Goal: Task Accomplishment & Management: Complete application form

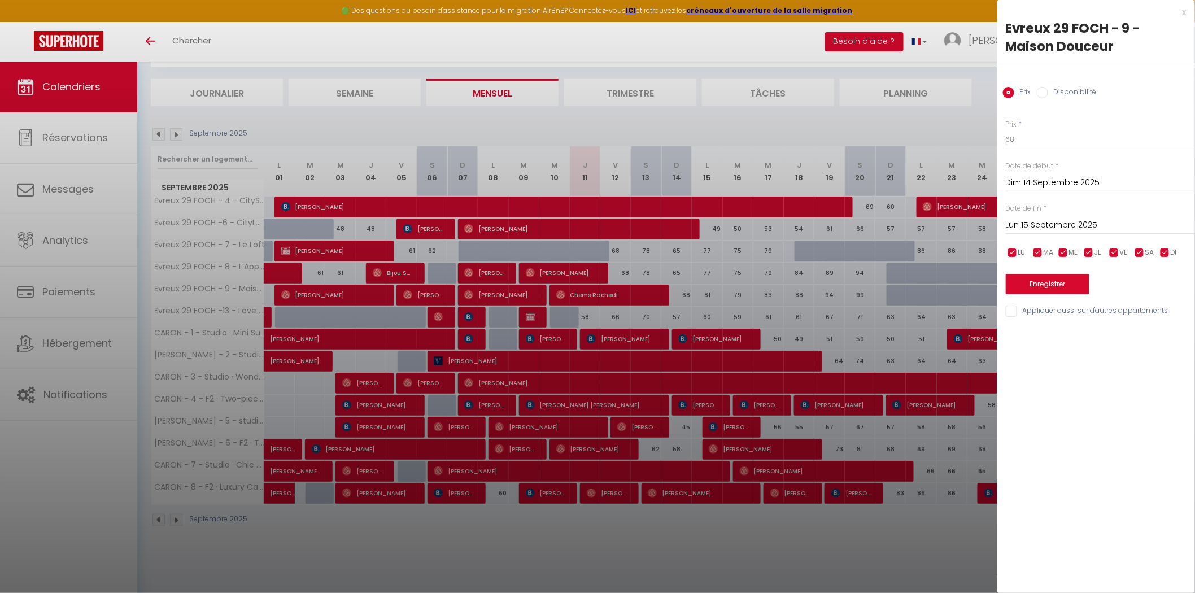
click at [928, 307] on div at bounding box center [597, 296] width 1195 height 593
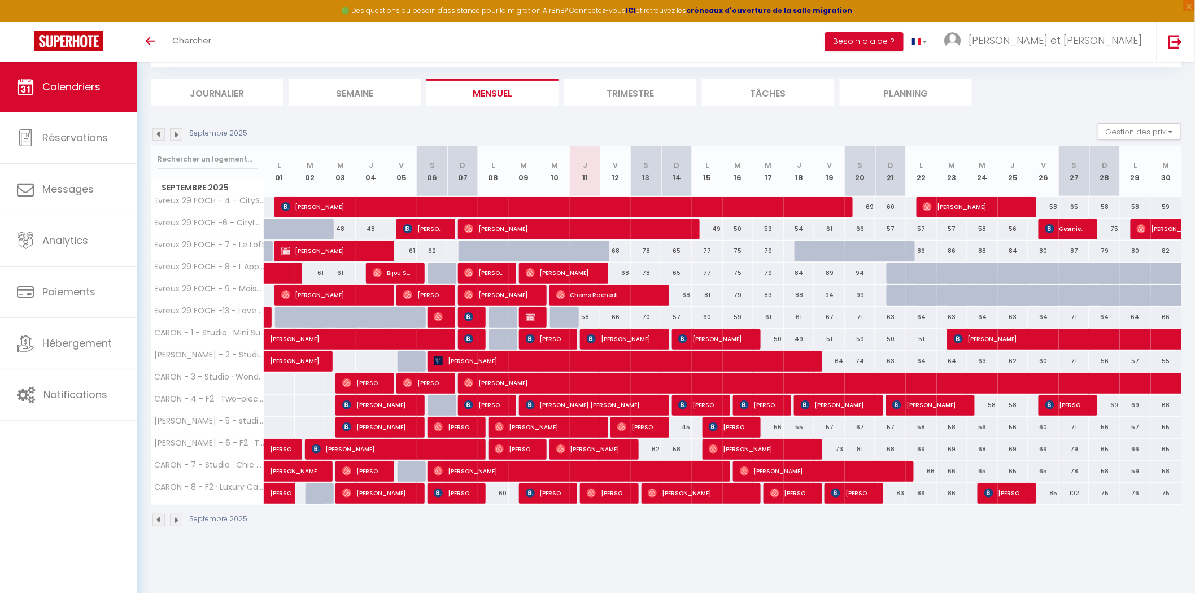
drag, startPoint x: 679, startPoint y: 291, endPoint x: 686, endPoint y: 299, distance: 11.2
click at [652, 307] on div "70" at bounding box center [646, 317] width 31 height 21
type input "70"
type input "Sam 13 Septembre 2025"
type input "Dim 14 Septembre 2025"
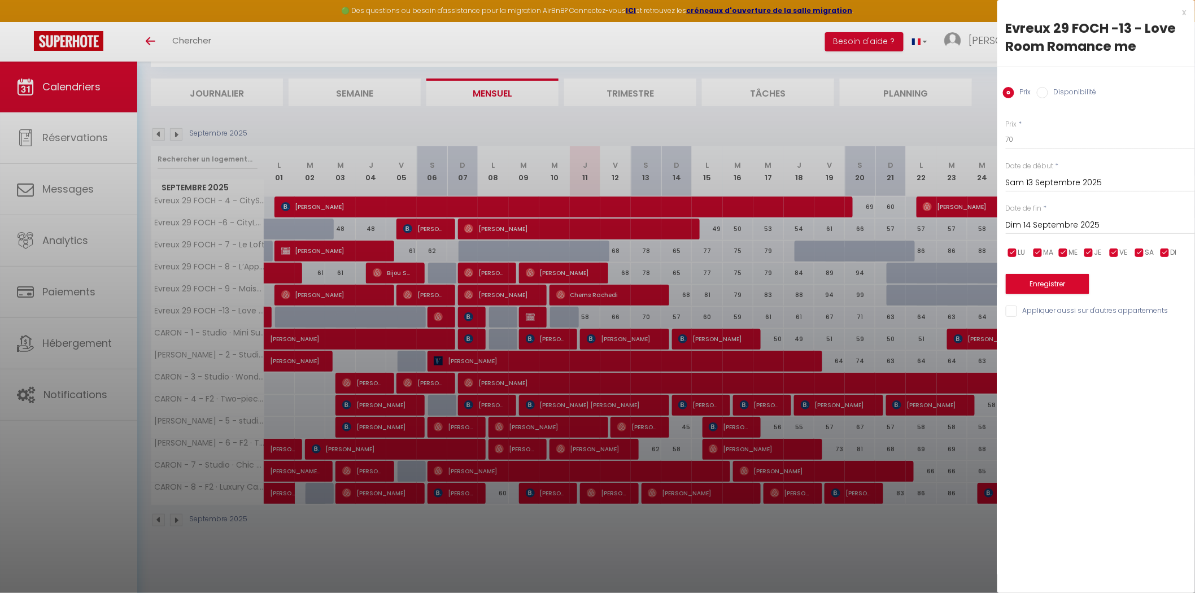
click at [688, 297] on div at bounding box center [597, 296] width 1195 height 593
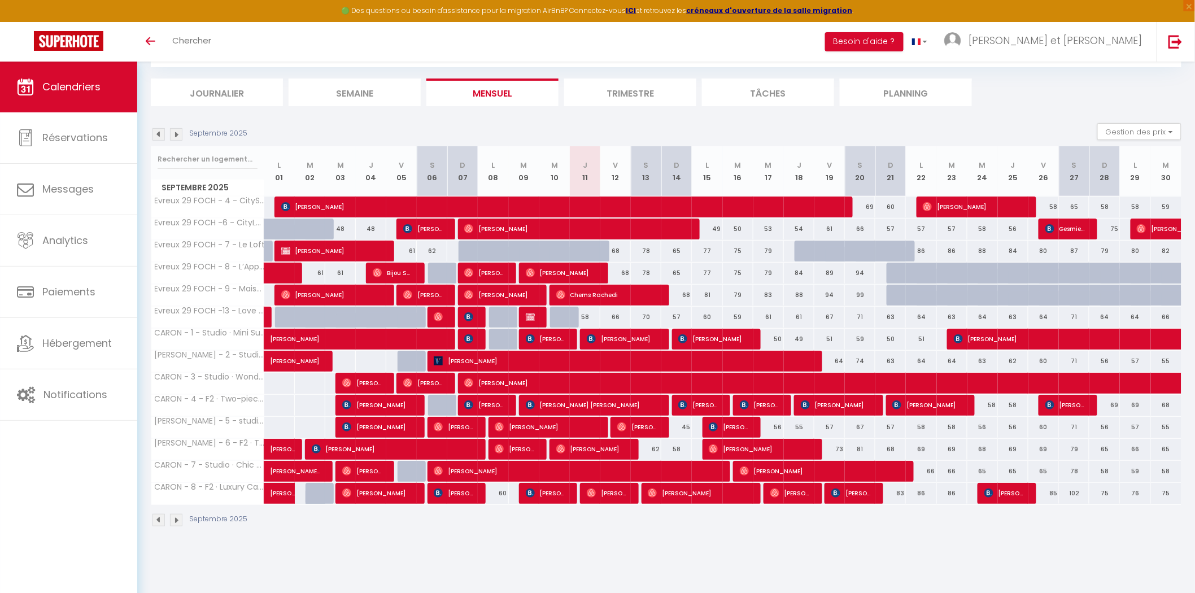
click at [682, 295] on div "68" at bounding box center [677, 295] width 31 height 21
type input "68"
type input "Dim 14 Septembre 2025"
type input "Lun 15 Septembre 2025"
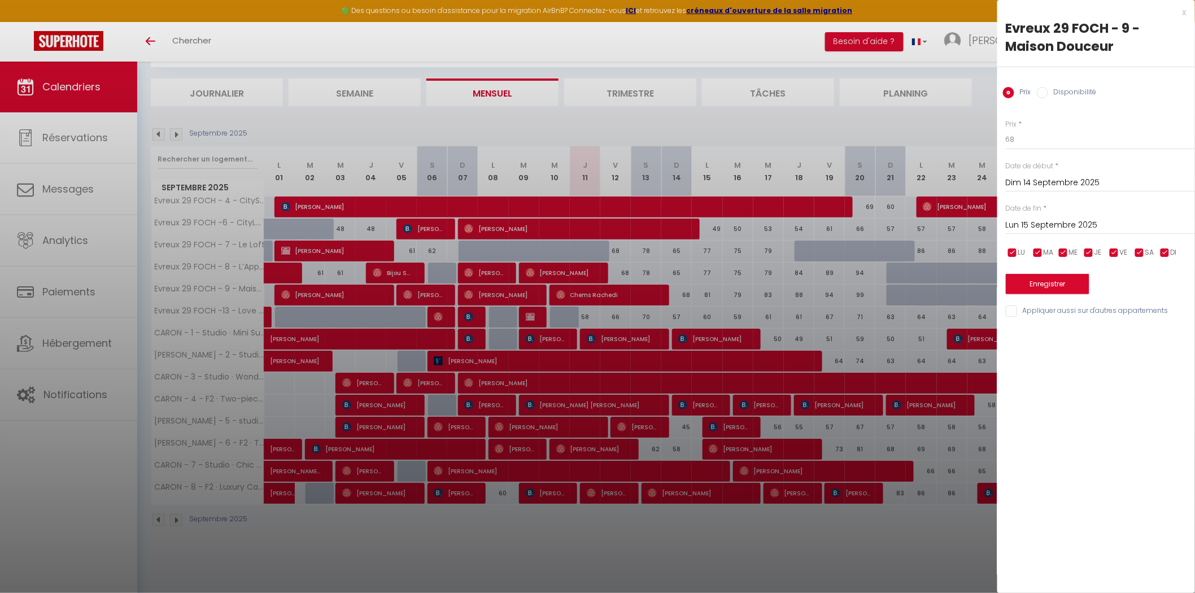
click at [924, 98] on div at bounding box center [597, 296] width 1195 height 593
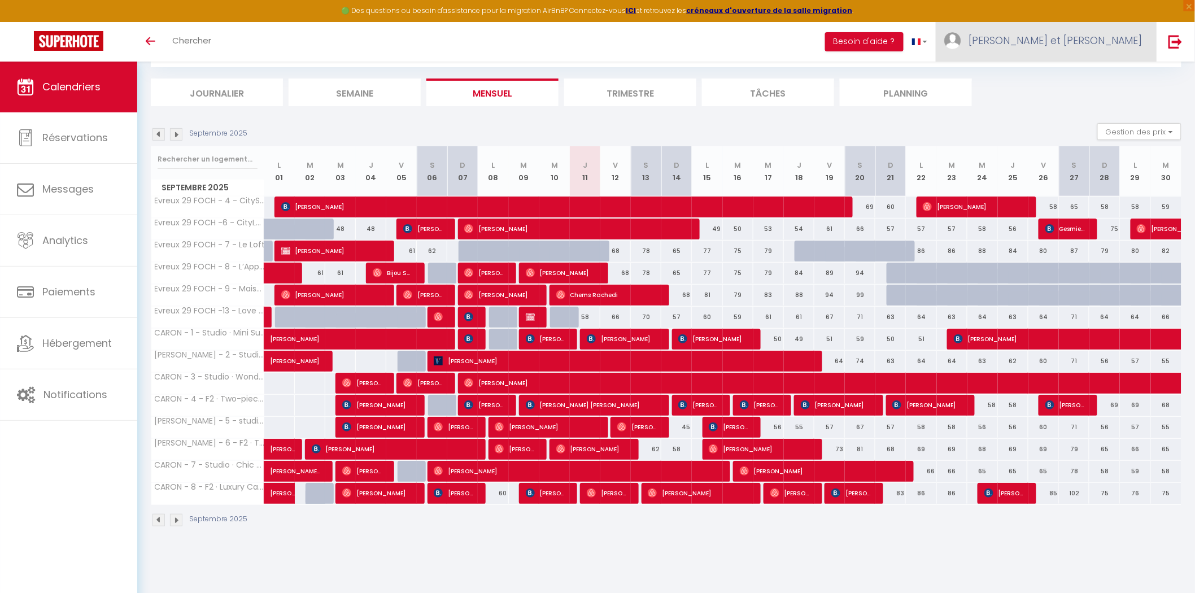
click at [1099, 38] on span "[PERSON_NAME] et [PERSON_NAME]" at bounding box center [1056, 40] width 174 height 14
click at [1108, 72] on link "Paramètres" at bounding box center [1112, 78] width 84 height 19
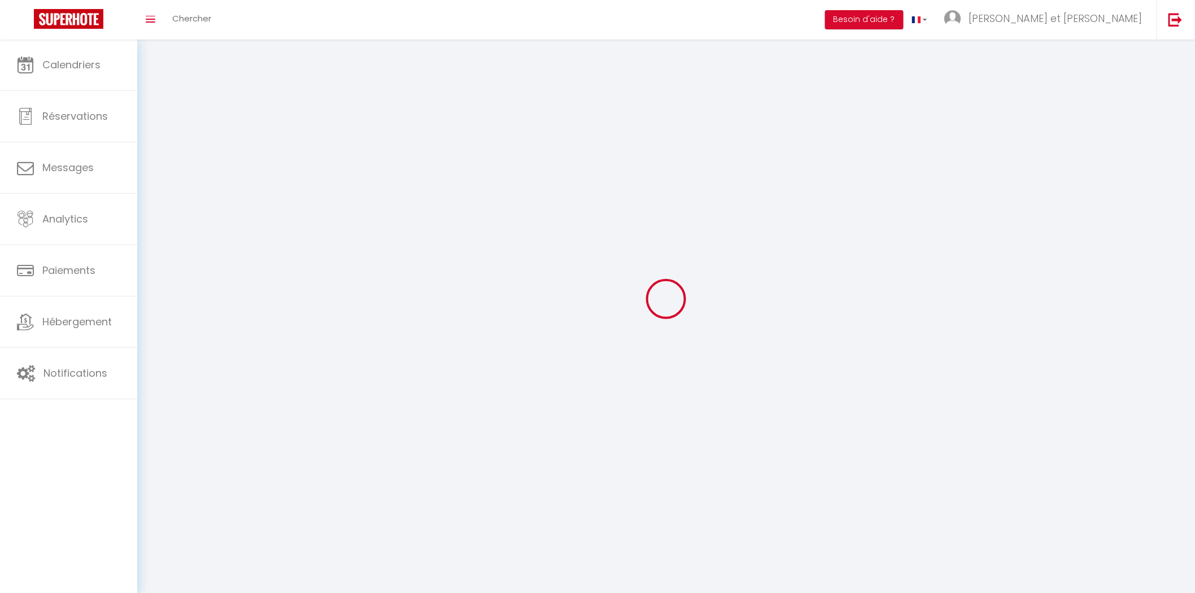
type input "[PERSON_NAME] et [PERSON_NAME]"
type input "Kahloun"
type input "[PHONE_NUMBER]"
type input "[STREET_ADDRESS]"
type input "75017"
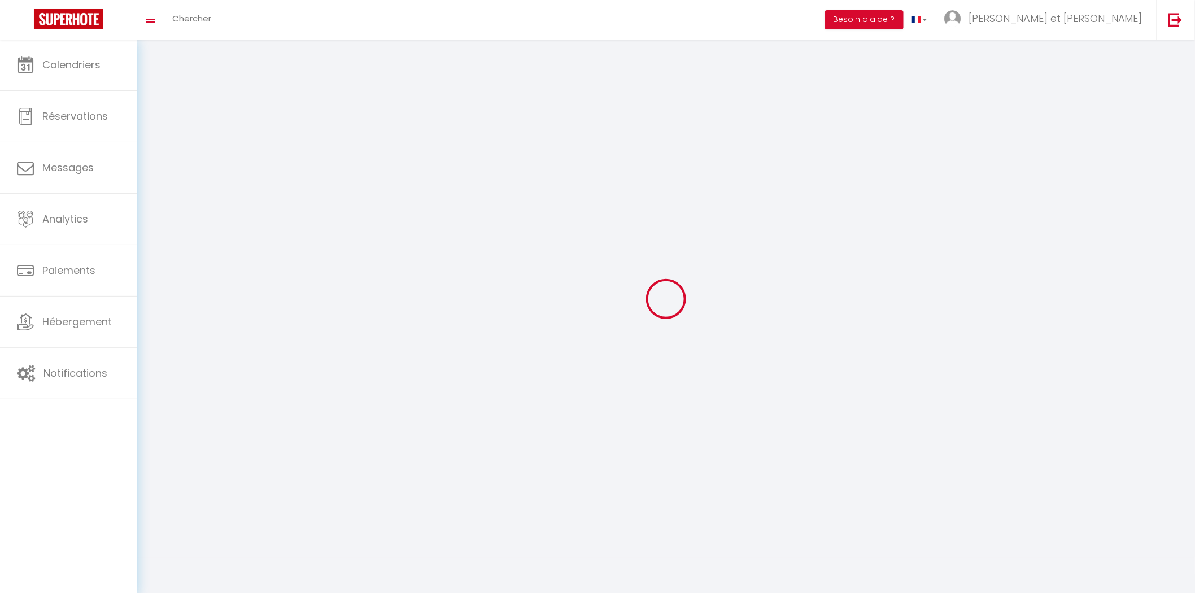
type input "[GEOGRAPHIC_DATA]"
type input "hep0BYSrBaLSVfFtPYrF8w7Mz"
type input "dfn0WTt4Wtkut3cnuO15naTe0"
select select "28"
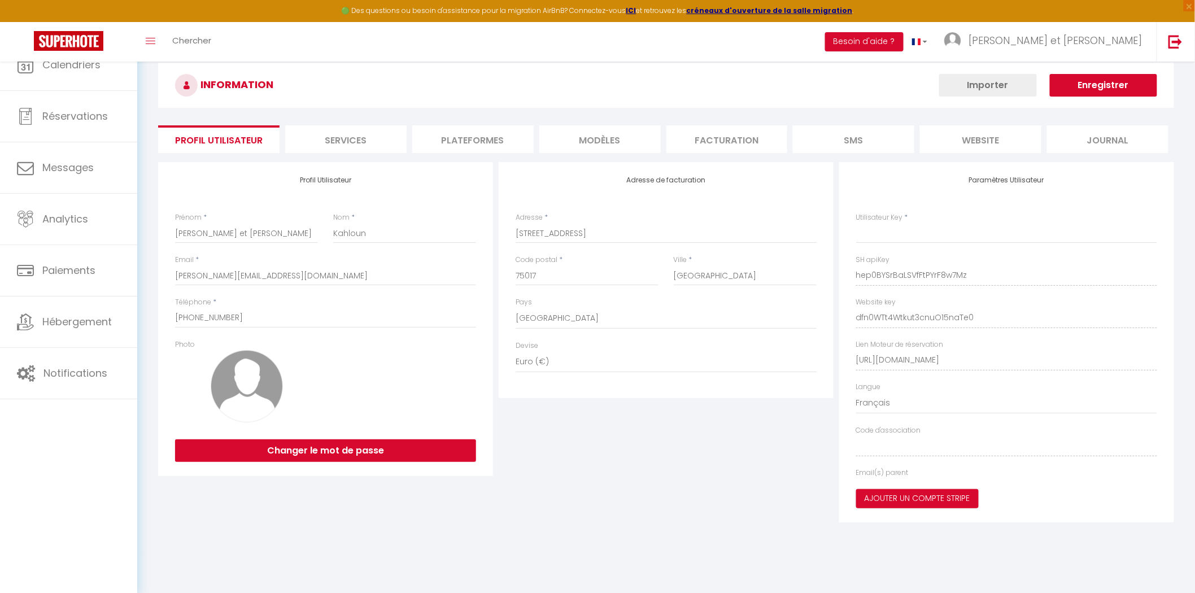
type input "hep0BYSrBaLSVfFtPYrF8w7Mz"
type input "dfn0WTt4Wtkut3cnuO15naTe0"
type input "[URL][DOMAIN_NAME]"
select select "fr"
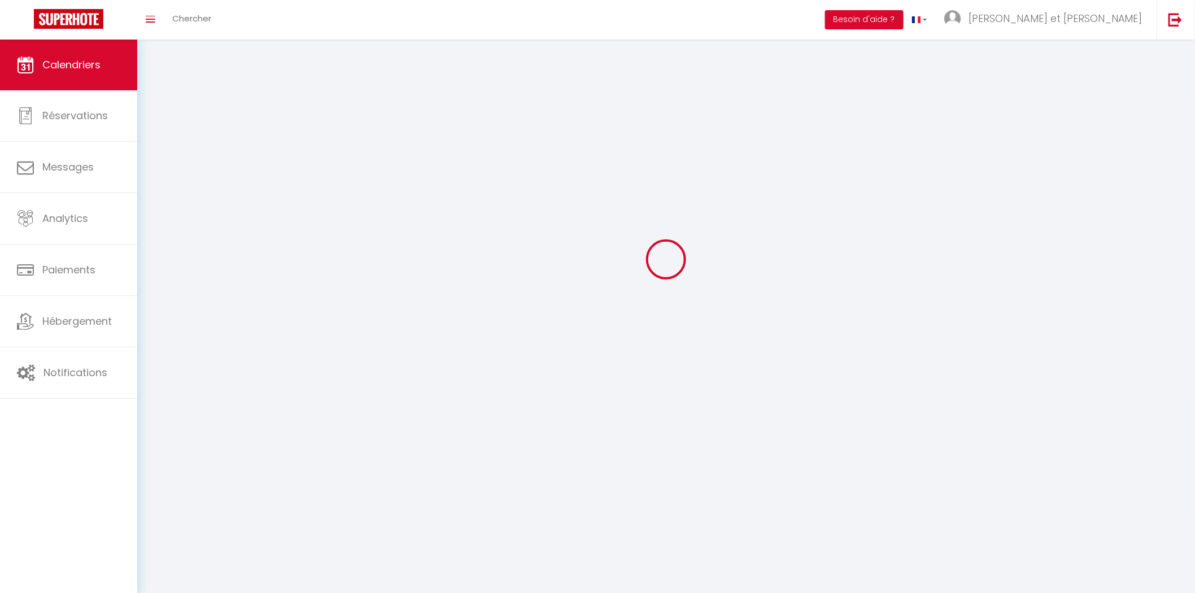
scroll to position [61, 0]
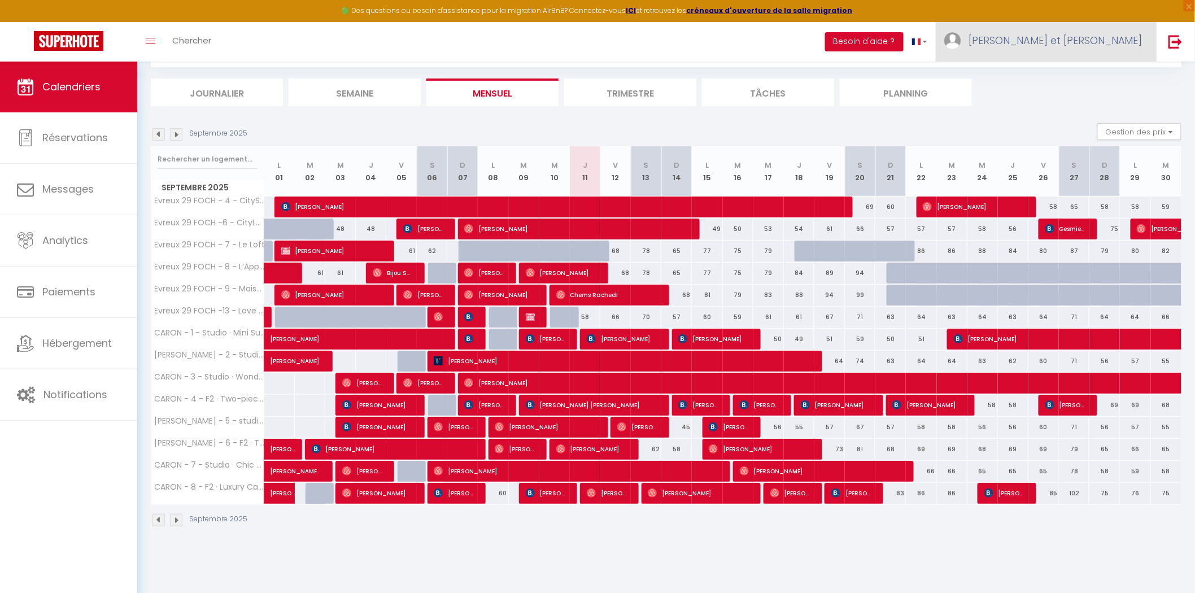
click at [1111, 42] on span "[PERSON_NAME] et [PERSON_NAME]" at bounding box center [1056, 40] width 174 height 14
click at [1039, 106] on div "CALENDRIERS Filtrer par hébergement Evreux 29 FOCH Evreux 29 FOCH - 4 - CitySta…" at bounding box center [666, 276] width 1031 height 524
click at [1119, 130] on button "Gestion des prix" at bounding box center [1140, 131] width 84 height 17
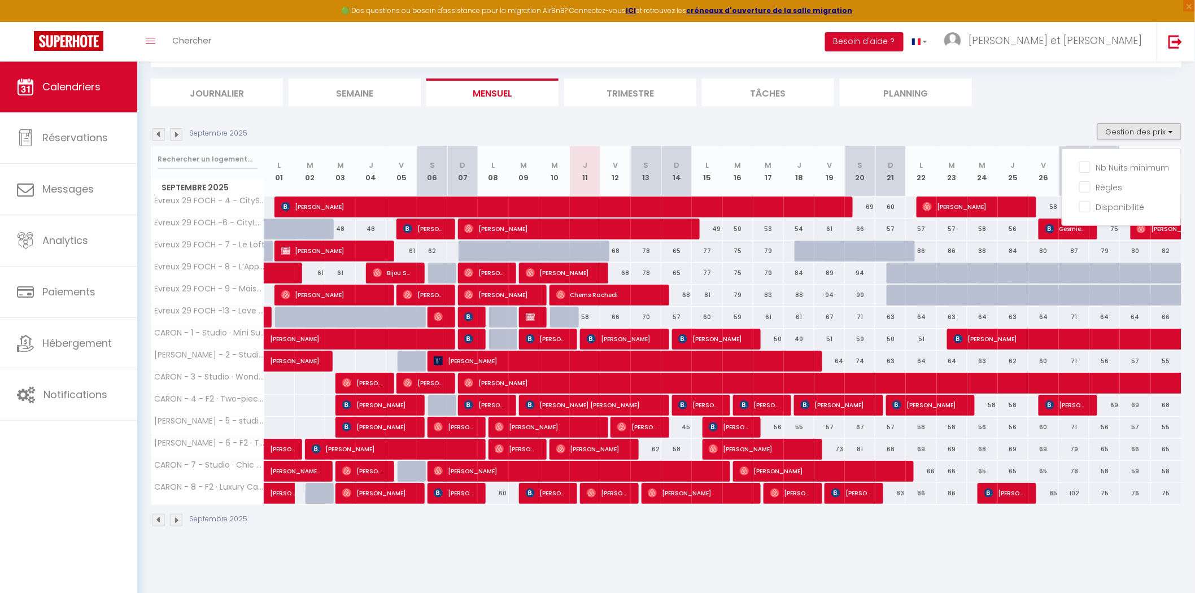
click at [964, 114] on section "Septembre 2025 Gestion des prix Nb Nuits minimum Règles Disponibilité Septembre…" at bounding box center [666, 325] width 1031 height 427
click at [681, 293] on div "68" at bounding box center [677, 295] width 31 height 21
type input "68"
select select "1"
type input "Dim 14 Septembre 2025"
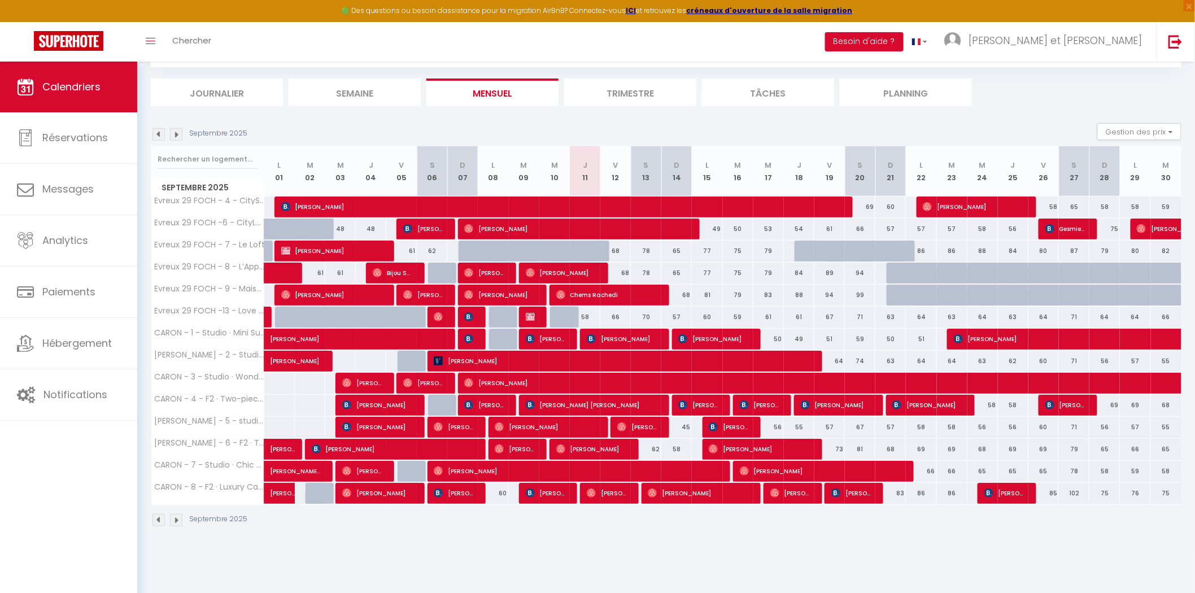
type input "Lun 15 Septembre 2025"
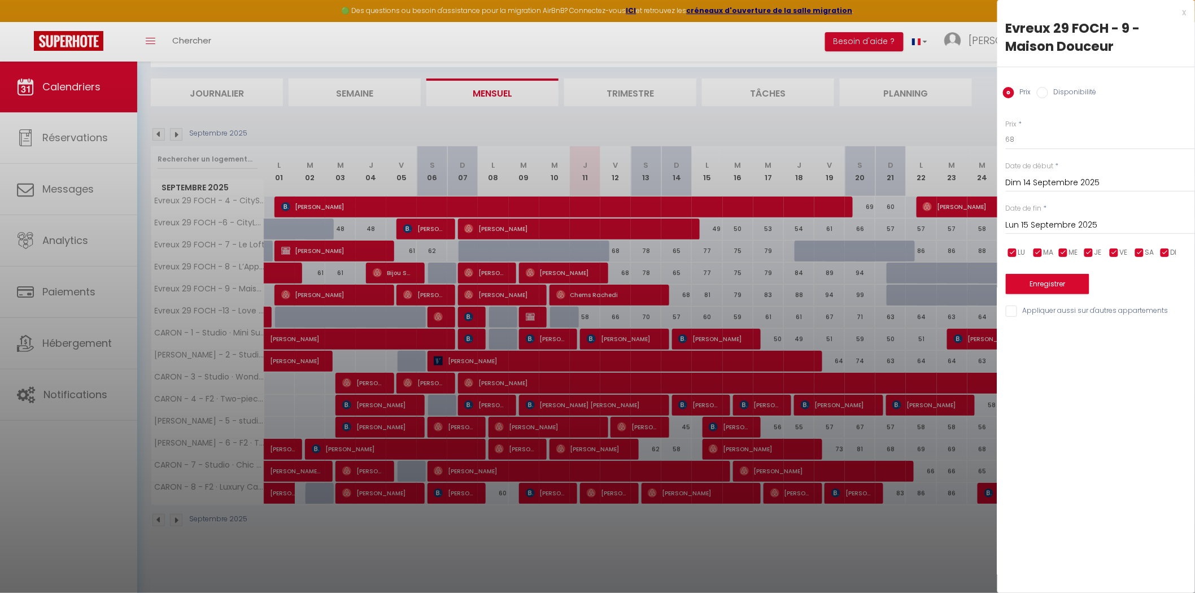
click at [1062, 94] on label "Disponibilité" at bounding box center [1072, 93] width 49 height 12
click at [1048, 94] on input "Disponibilité" at bounding box center [1042, 92] width 11 height 11
radio input "true"
radio input "false"
click at [1040, 150] on select "Disponible Indisponible" at bounding box center [1100, 139] width 189 height 21
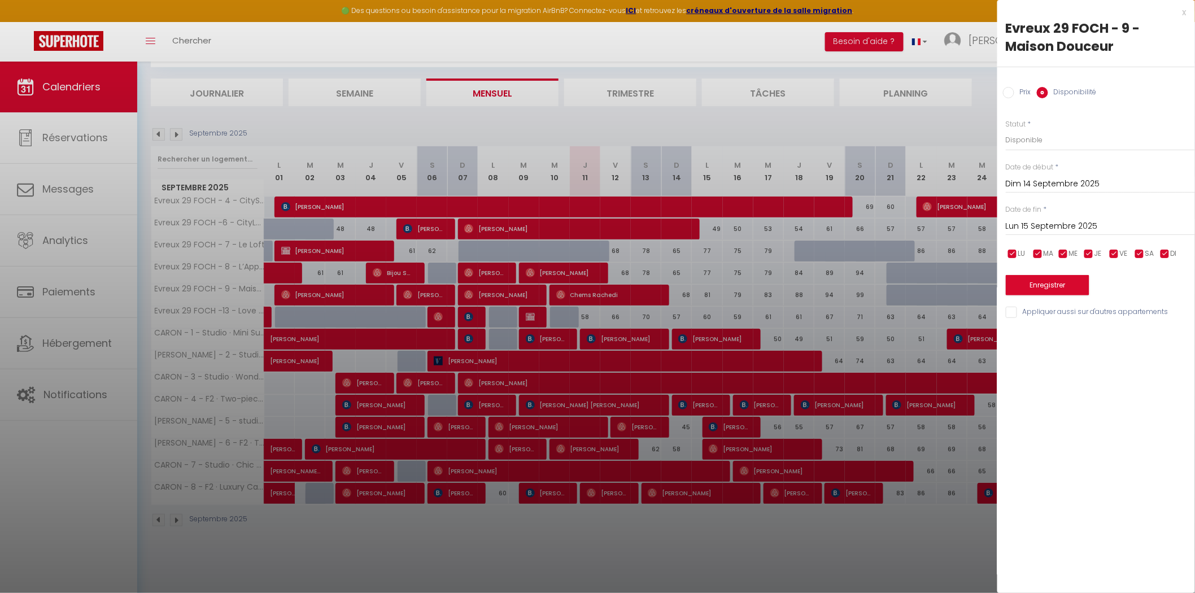
drag, startPoint x: 952, startPoint y: 76, endPoint x: 989, endPoint y: 66, distance: 37.4
click at [952, 76] on div at bounding box center [597, 296] width 1195 height 593
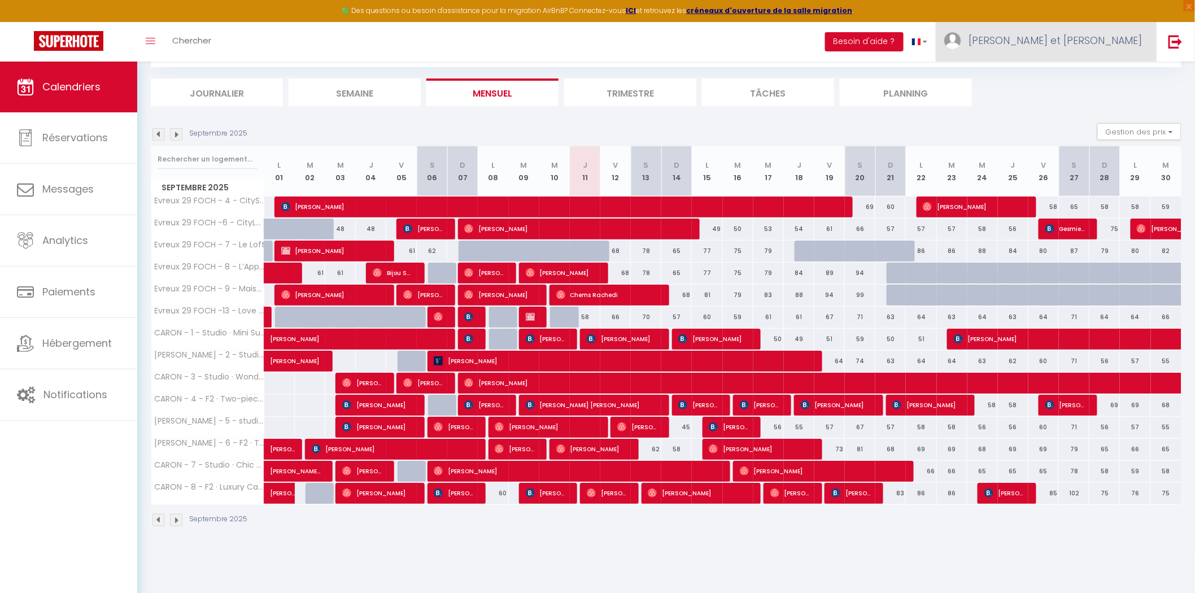
click at [1089, 42] on span "[PERSON_NAME] et [PERSON_NAME]" at bounding box center [1056, 40] width 174 height 14
click at [1040, 112] on section "Septembre 2025 Gestion des prix Nb Nuits minimum Règles Disponibilité Septembre…" at bounding box center [666, 325] width 1031 height 427
click at [682, 289] on div "68" at bounding box center [677, 295] width 31 height 21
select select "1"
type input "Dim 14 Septembre 2025"
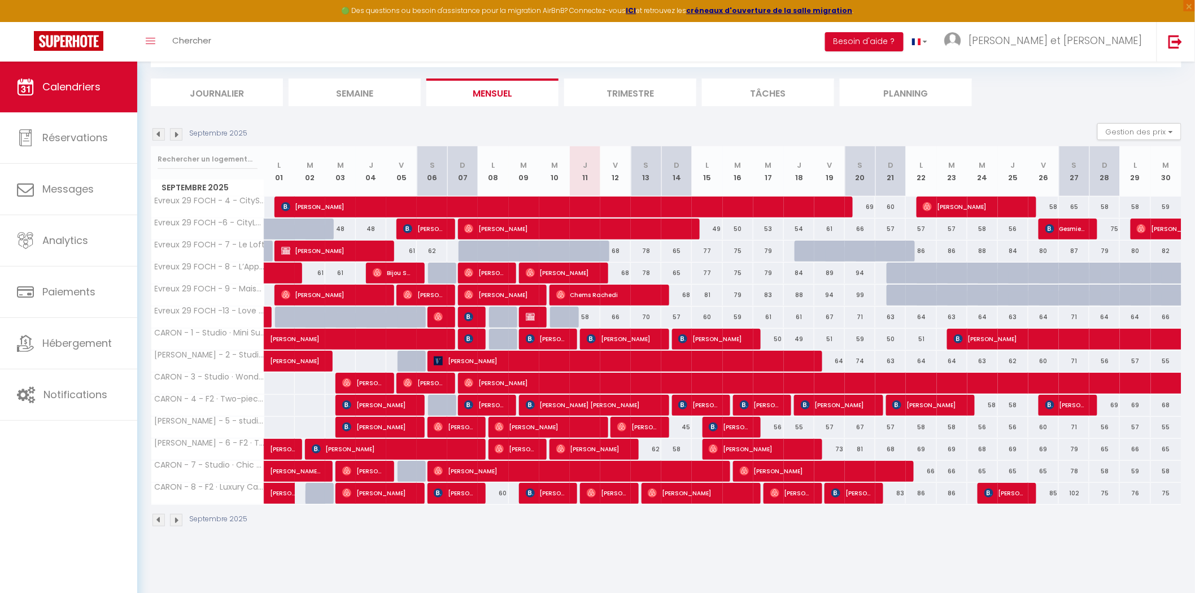
type input "Lun 15 Septembre 2025"
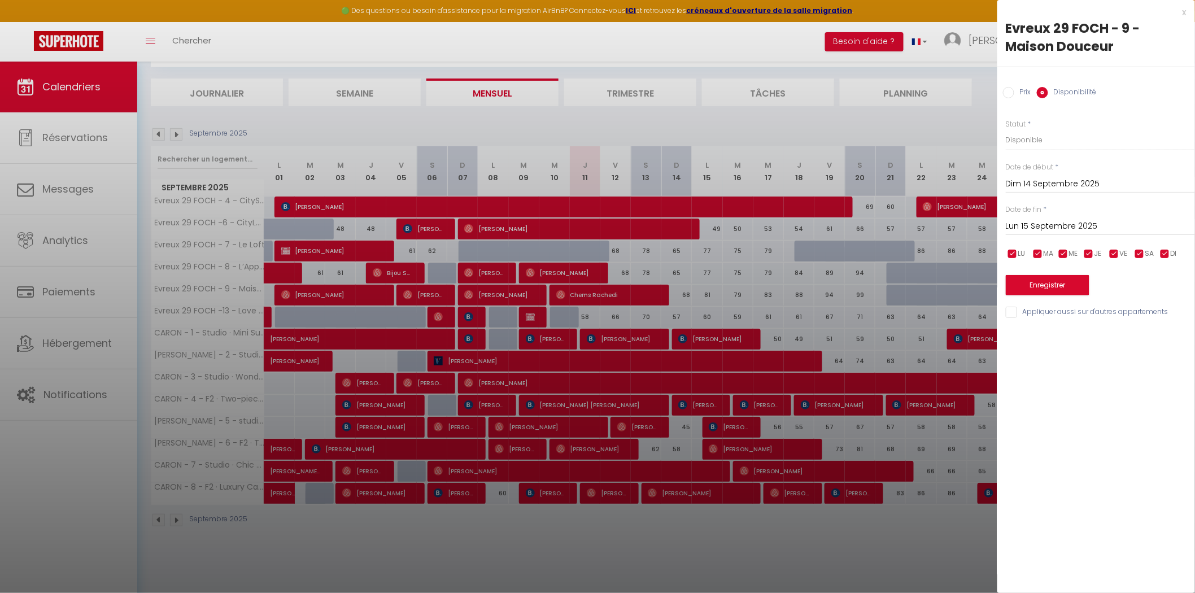
click at [830, 32] on div at bounding box center [597, 296] width 1195 height 593
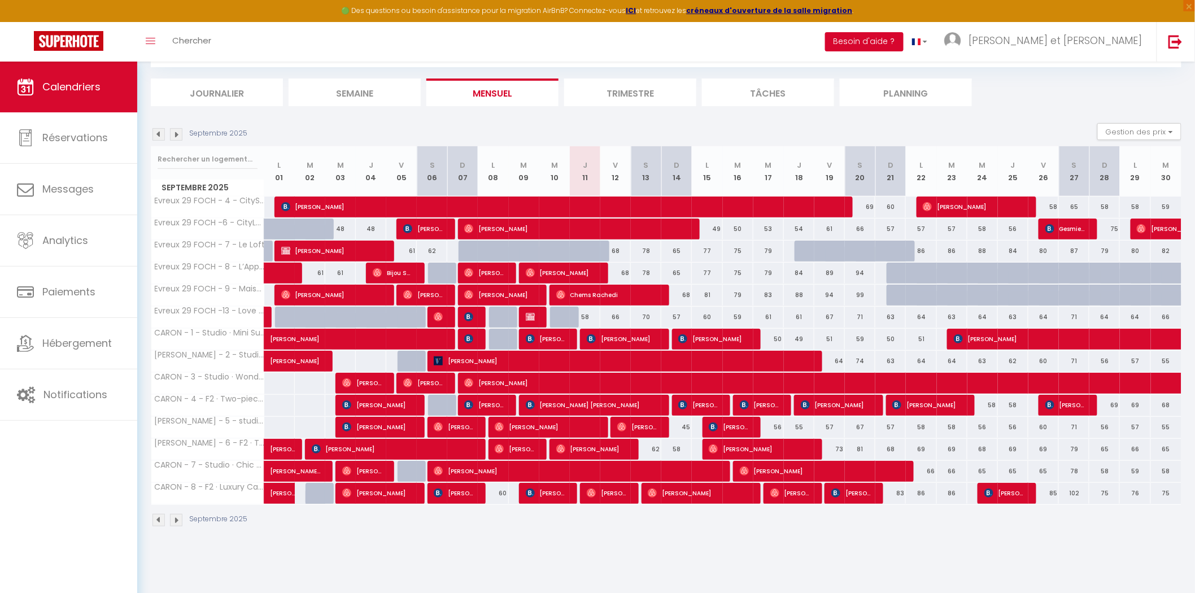
click at [904, 37] on button "Besoin d'aide ?" at bounding box center [864, 41] width 79 height 19
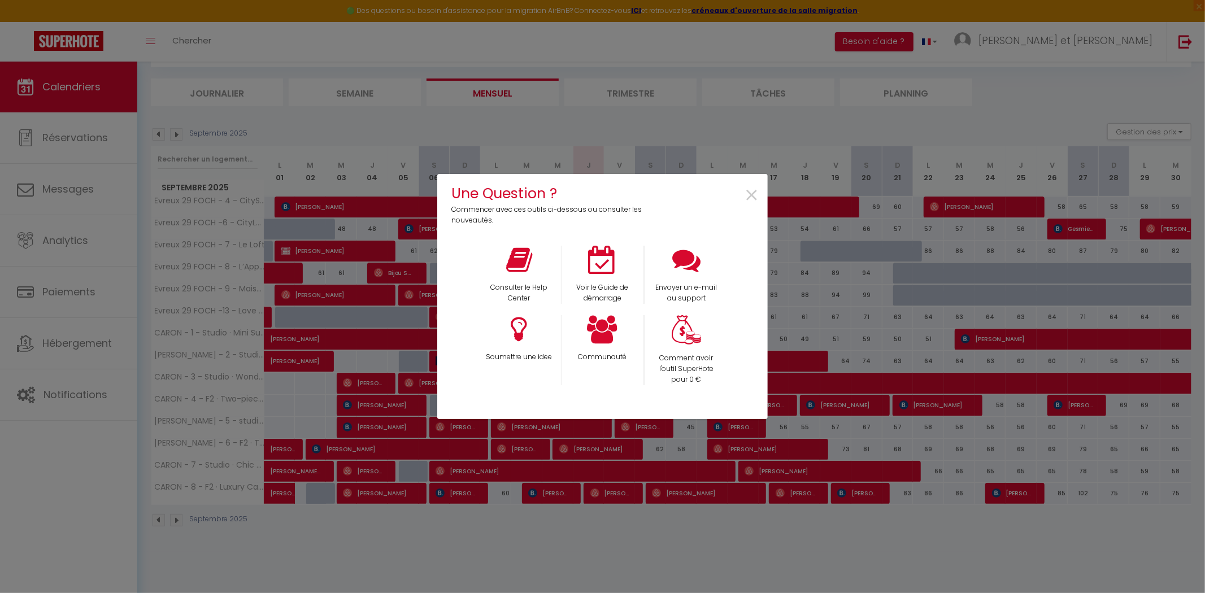
click at [720, 69] on div "Une Question ? Commencer avec ces outils ci-dessous ou consulter les nouveautés…" at bounding box center [602, 296] width 330 height 593
click at [754, 194] on span "×" at bounding box center [751, 196] width 15 height 36
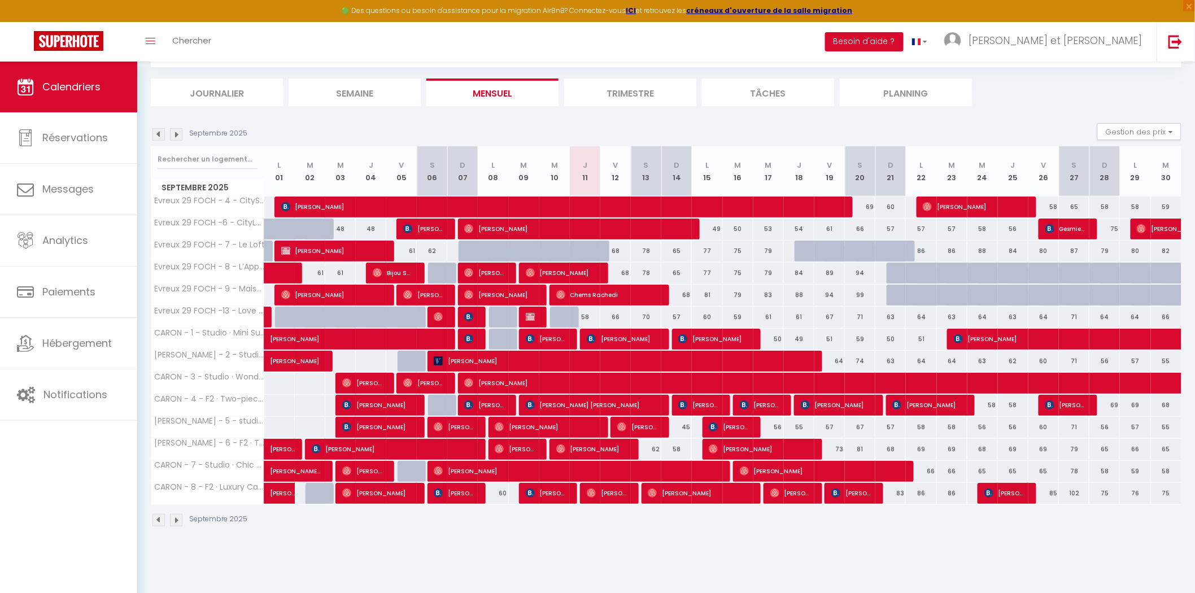
click at [686, 295] on div "68" at bounding box center [677, 295] width 31 height 21
select select "1"
type input "Dim 14 Septembre 2025"
type input "Lun 15 Septembre 2025"
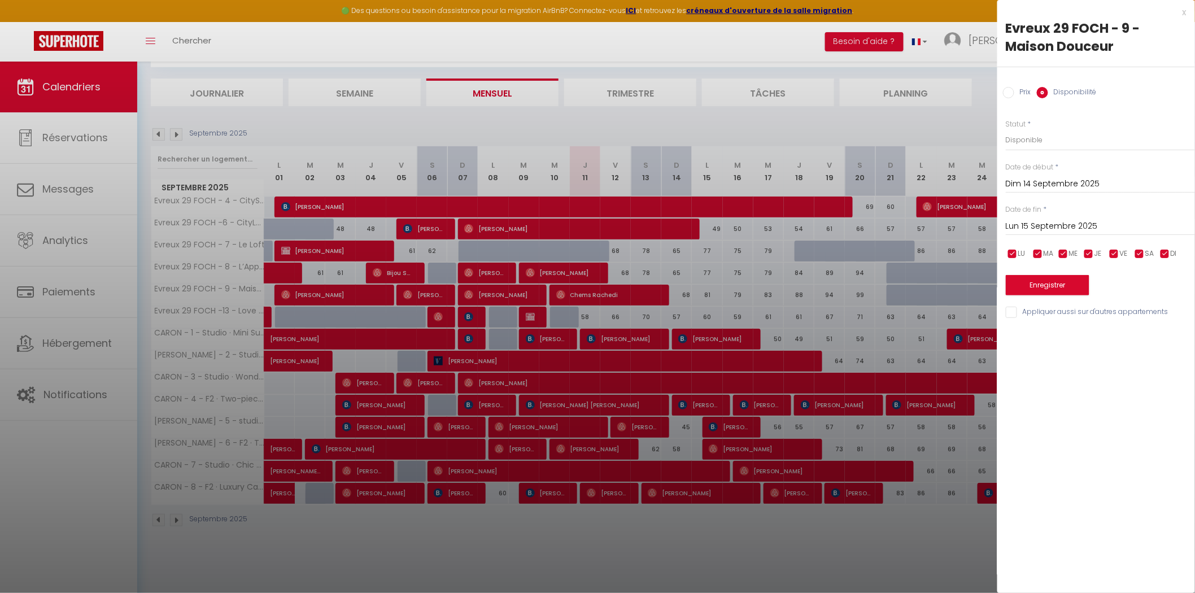
click at [685, 292] on div at bounding box center [597, 296] width 1195 height 593
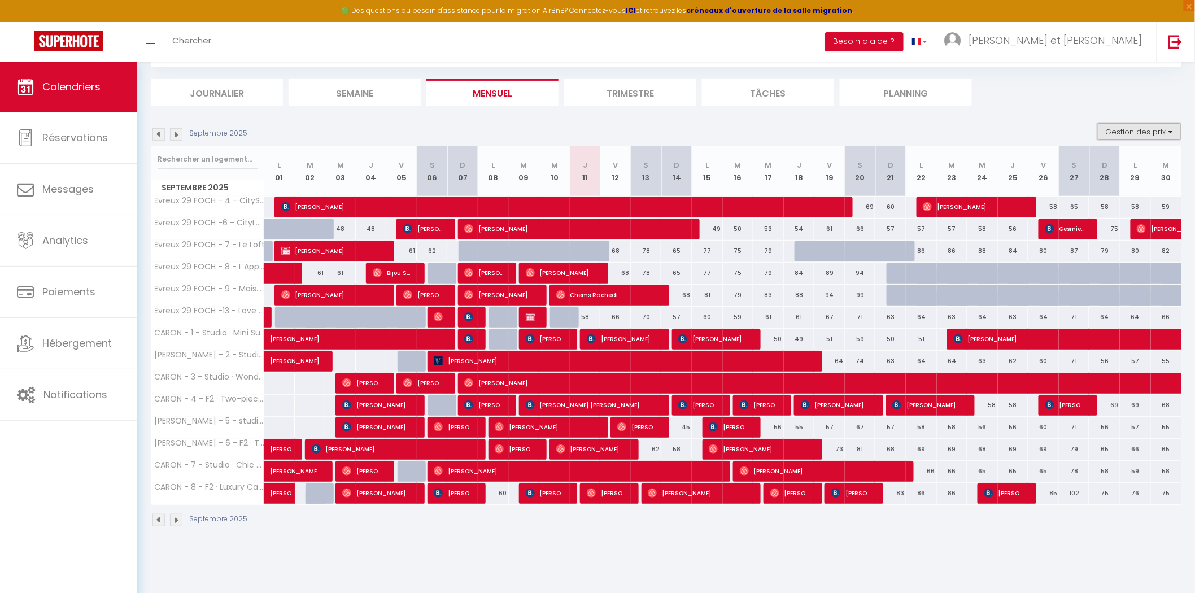
click at [1134, 134] on button "Gestion des prix" at bounding box center [1140, 131] width 84 height 17
click at [1120, 92] on ul "Journalier [GEOGRAPHIC_DATA] Mensuel Trimestre Tâches Planning" at bounding box center [666, 93] width 1031 height 28
click at [1115, 40] on span "[PERSON_NAME] et [PERSON_NAME]" at bounding box center [1056, 40] width 174 height 14
drag, startPoint x: 703, startPoint y: 238, endPoint x: 711, endPoint y: 234, distance: 8.6
click at [703, 238] on div "49" at bounding box center [707, 229] width 31 height 21
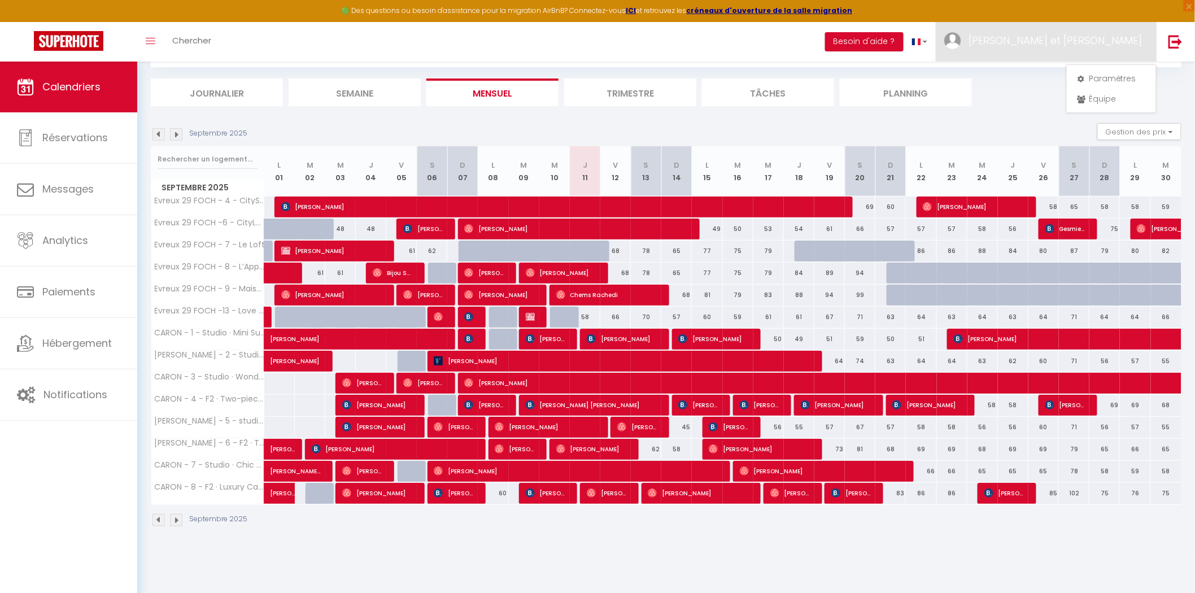
select select "1"
type input "Lun 15 Septembre 2025"
type input "[DATE] Septembre 2025"
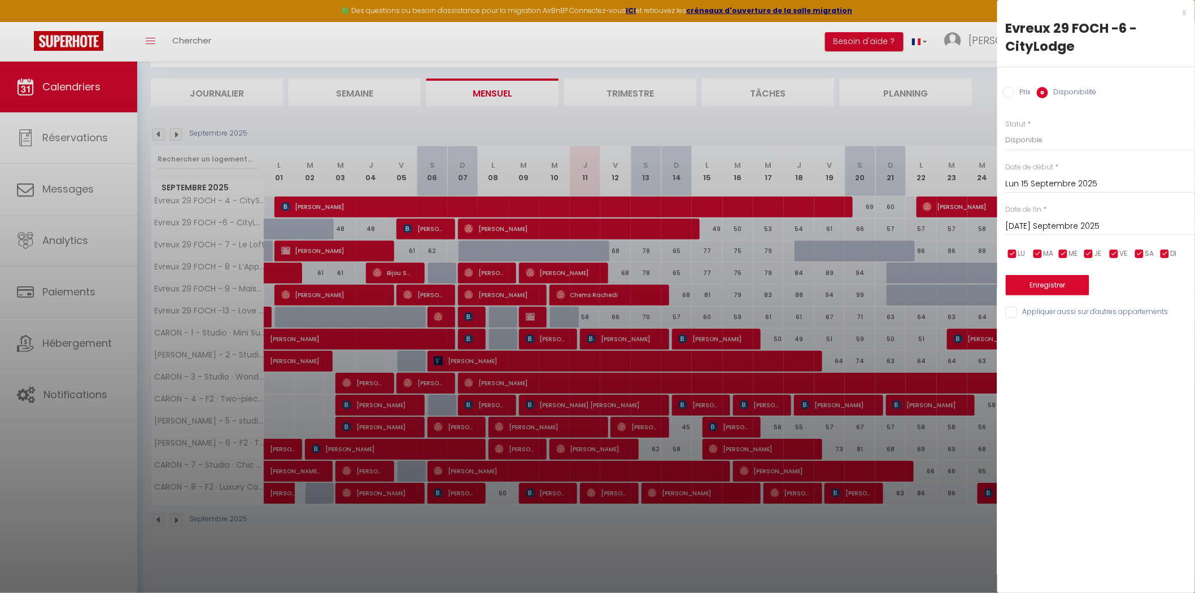
click at [1182, 14] on div "x" at bounding box center [1092, 13] width 189 height 14
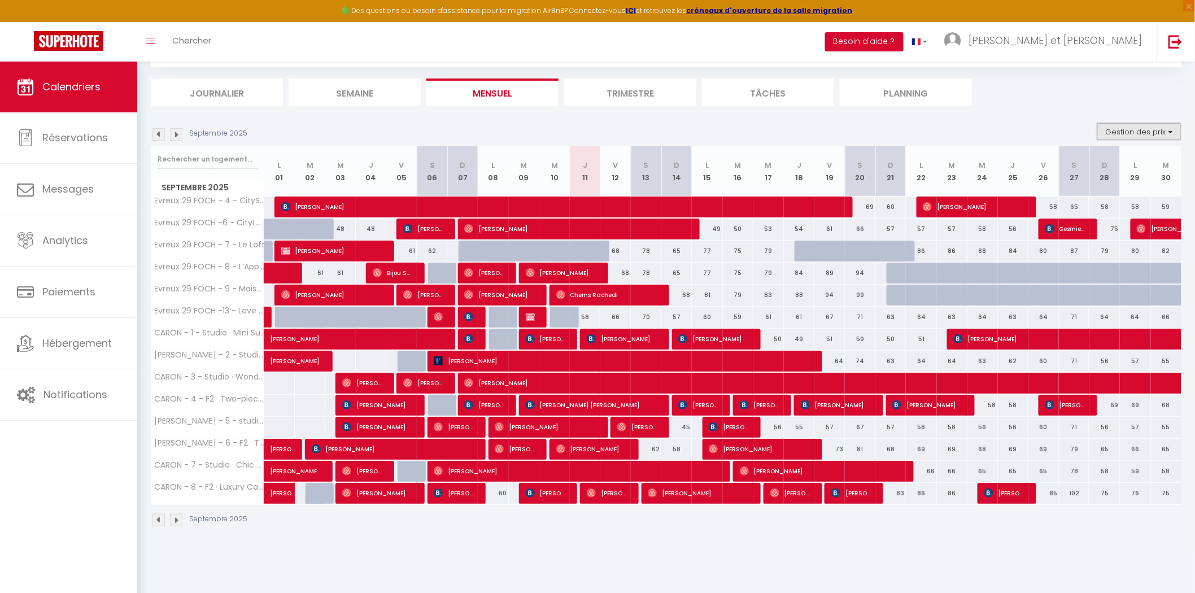
click at [1121, 129] on button "Gestion des prix" at bounding box center [1140, 131] width 84 height 17
click at [1035, 116] on section "Septembre 2025 Gestion des prix Nb Nuits minimum Règles Disponibilité Septembre…" at bounding box center [666, 325] width 1031 height 427
click at [1109, 42] on span "[PERSON_NAME] et [PERSON_NAME]" at bounding box center [1056, 40] width 174 height 14
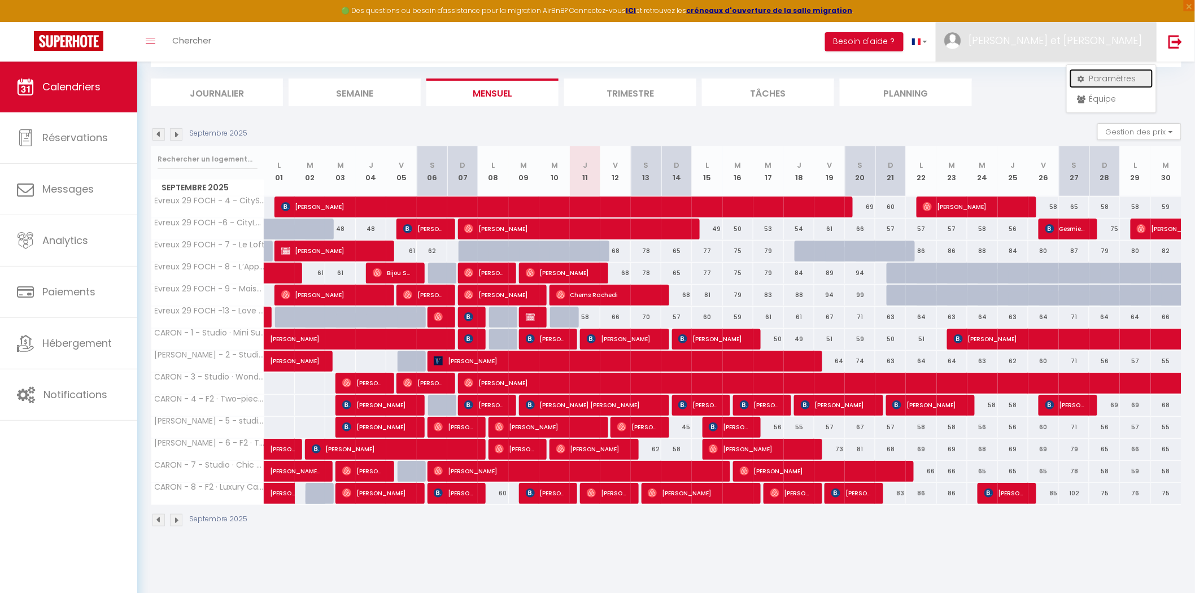
click at [1105, 82] on link "Paramètres" at bounding box center [1112, 78] width 84 height 19
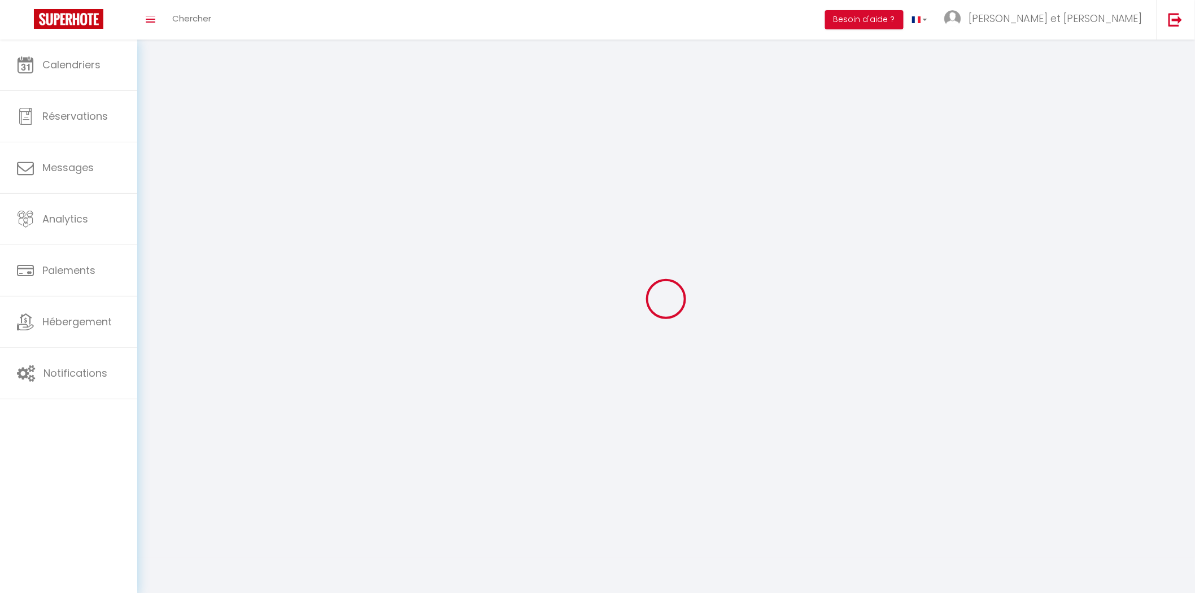
type input "[PERSON_NAME] et [PERSON_NAME]"
type input "Kahloun"
type input "[PHONE_NUMBER]"
type input "[STREET_ADDRESS]"
type input "75017"
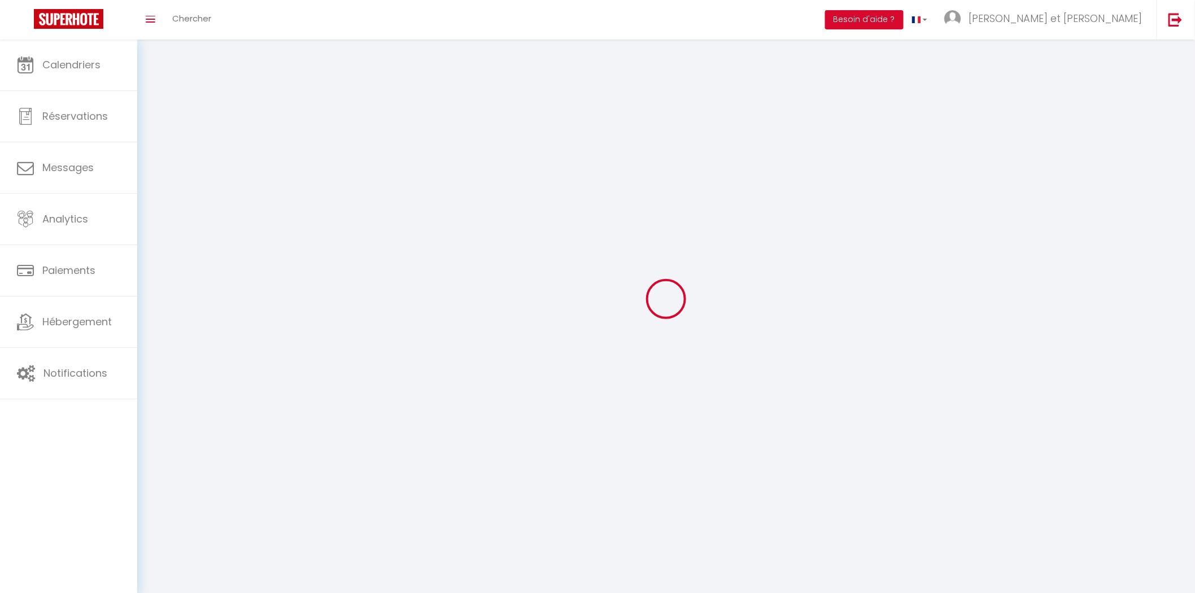
type input "[GEOGRAPHIC_DATA]"
type input "hep0BYSrBaLSVfFtPYrF8w7Mz"
type input "dfn0WTt4Wtkut3cnuO15naTe0"
type input "[URL][DOMAIN_NAME]"
select select "1"
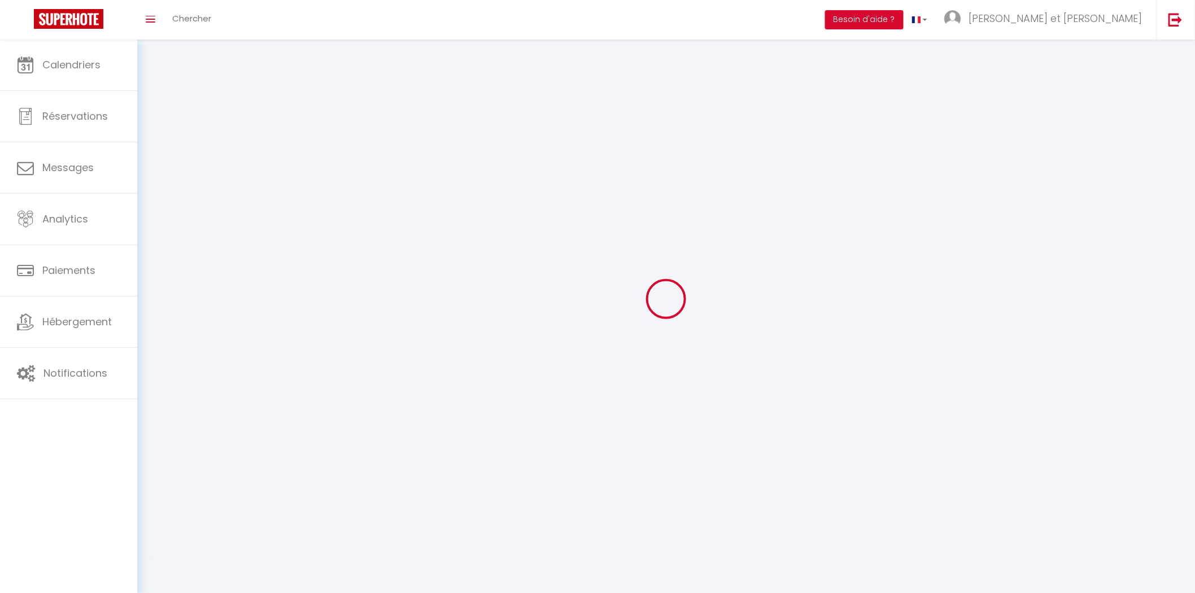
select select "28"
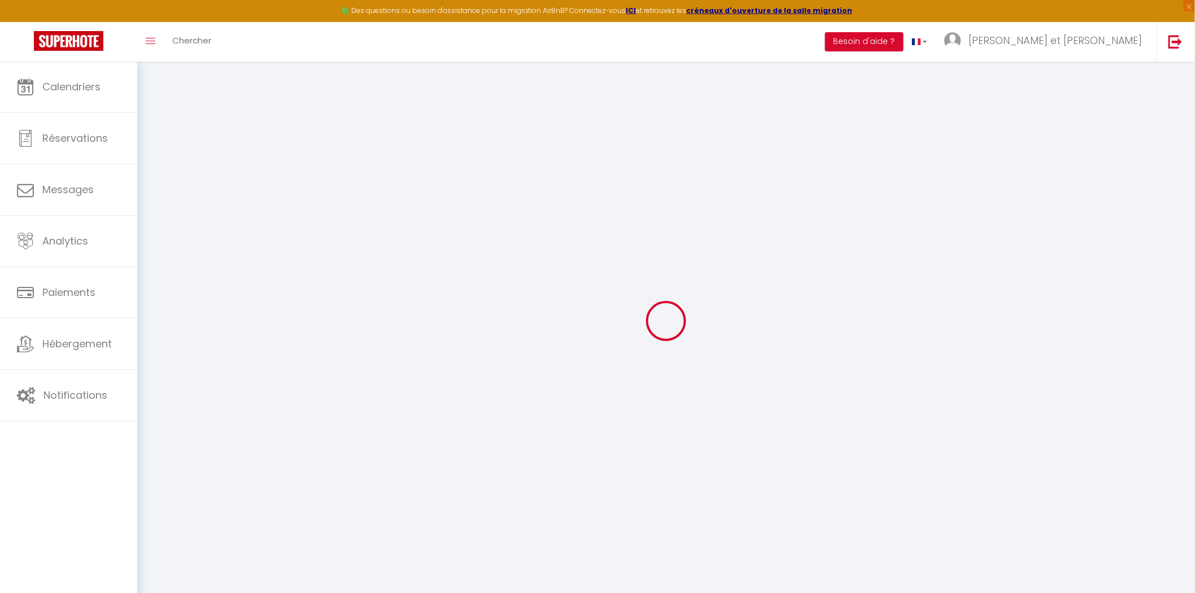
type input "hep0BYSrBaLSVfFtPYrF8w7Mz"
type input "dfn0WTt4Wtkut3cnuO15naTe0"
type input "[URL][DOMAIN_NAME]"
select select "fr"
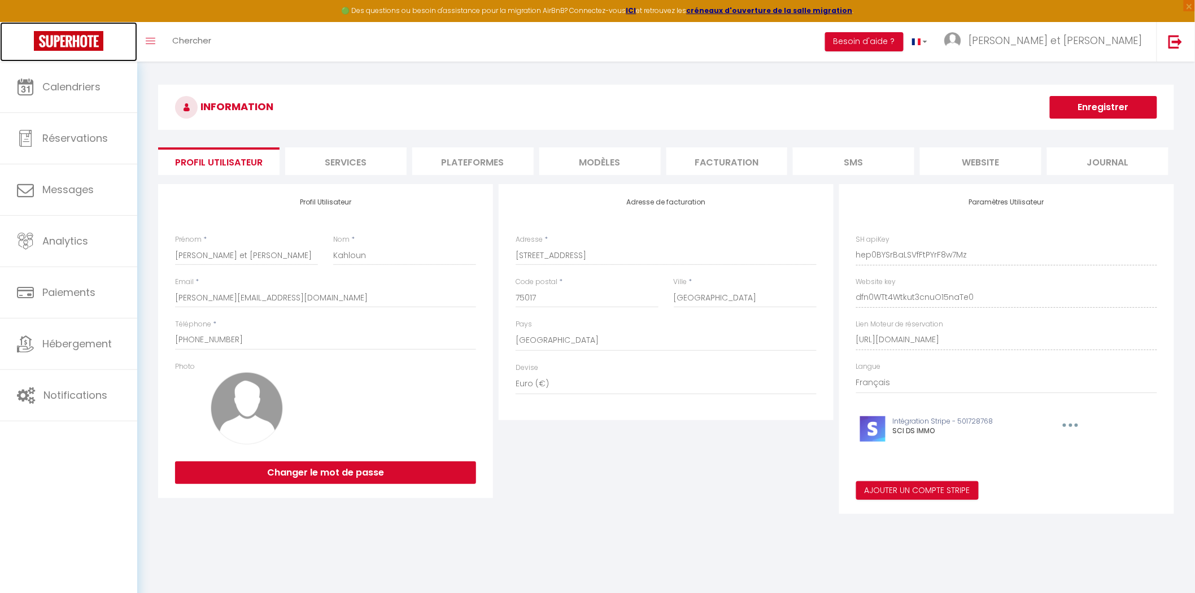
click at [79, 42] on img at bounding box center [68, 41] width 69 height 20
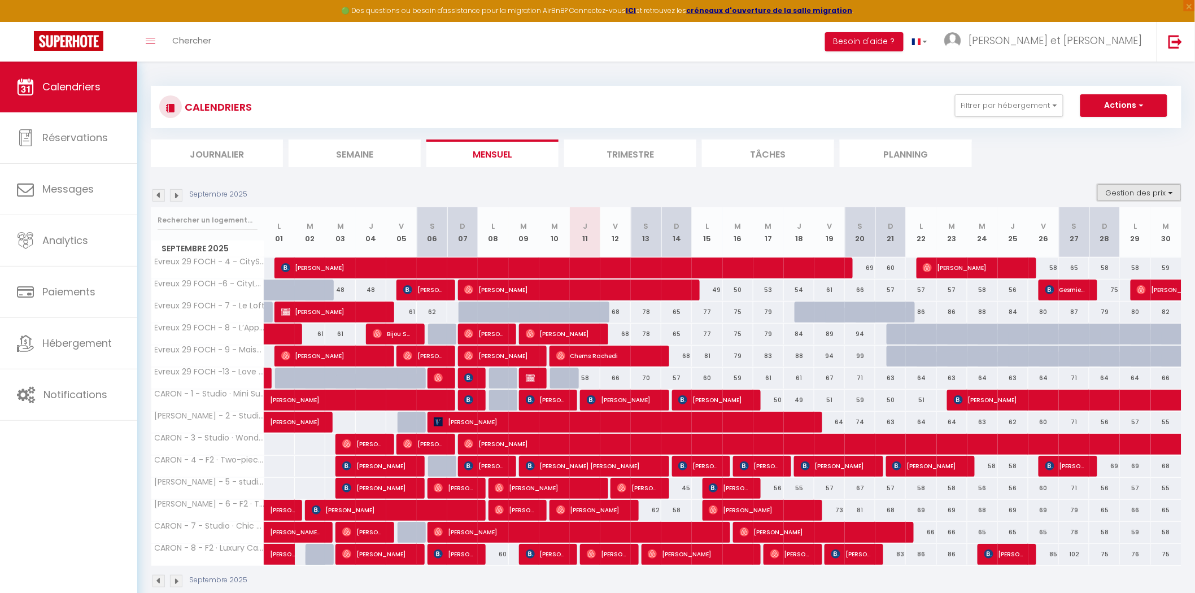
click at [1141, 194] on button "Gestion des prix" at bounding box center [1140, 192] width 84 height 17
click at [1138, 106] on span "button" at bounding box center [1140, 104] width 7 height 11
click at [1115, 127] on link "Nouvelle réservation" at bounding box center [1112, 131] width 98 height 17
select select
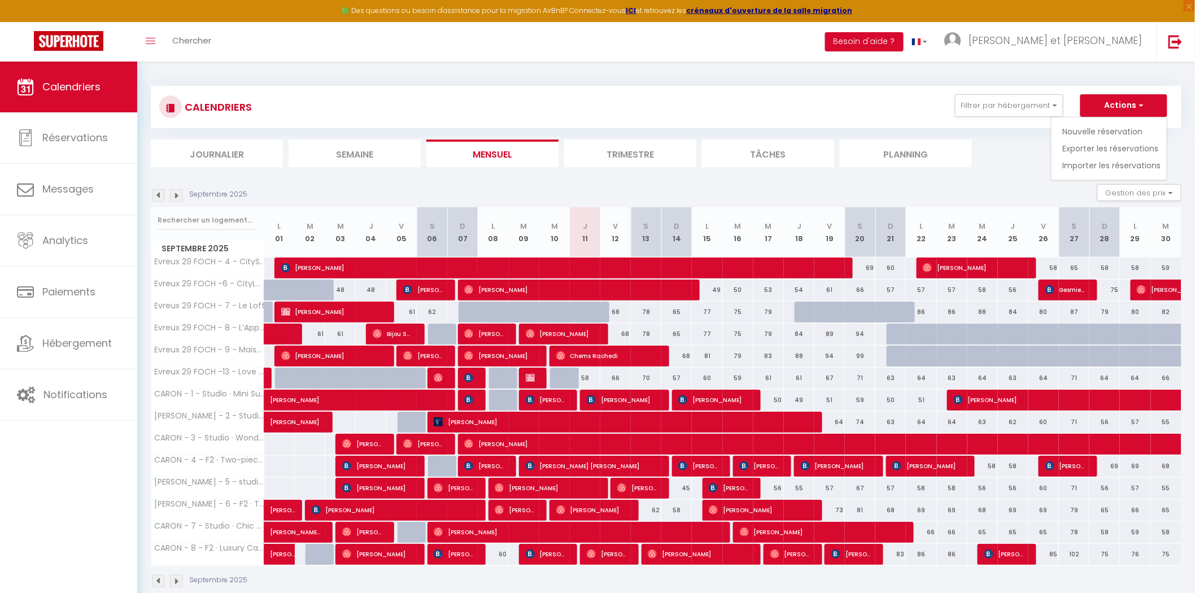
select select
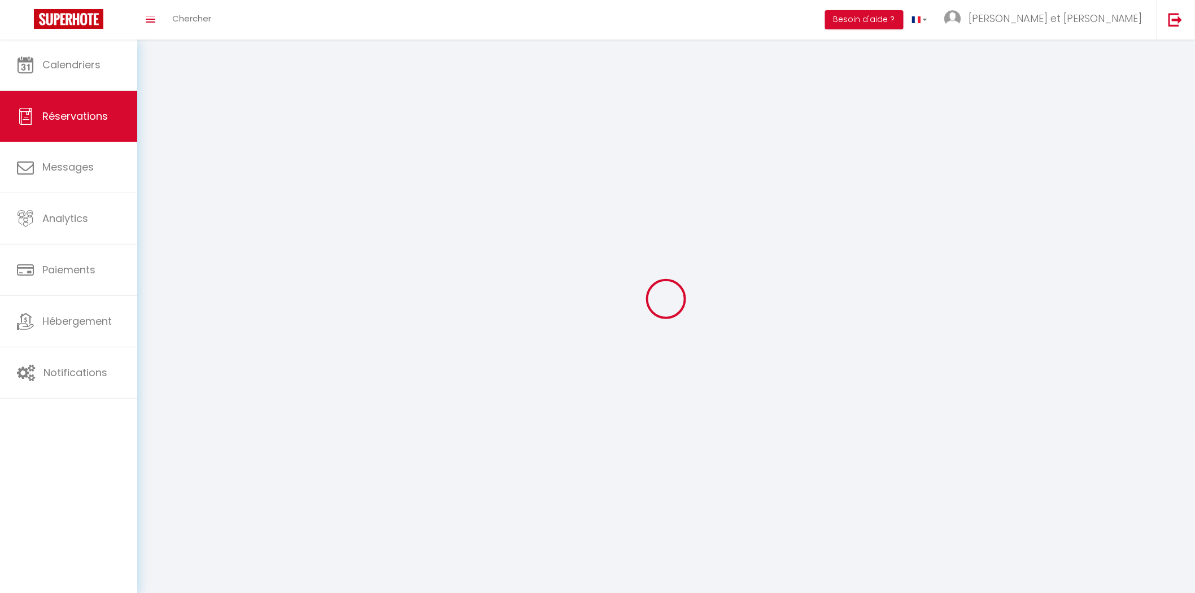
select select
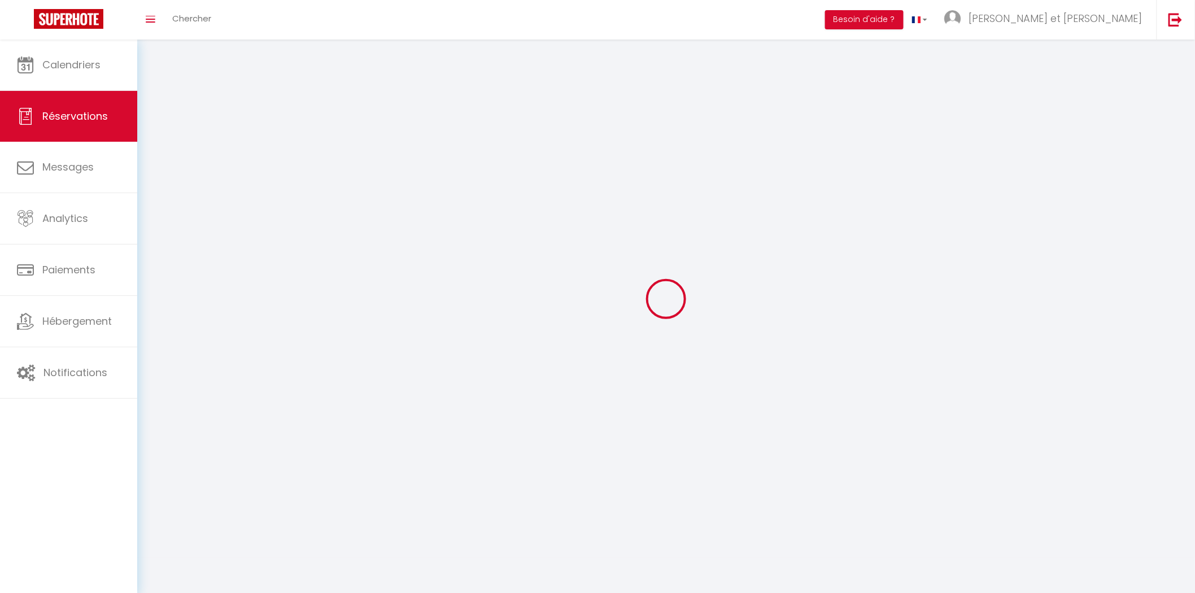
select select
checkbox input "false"
select select
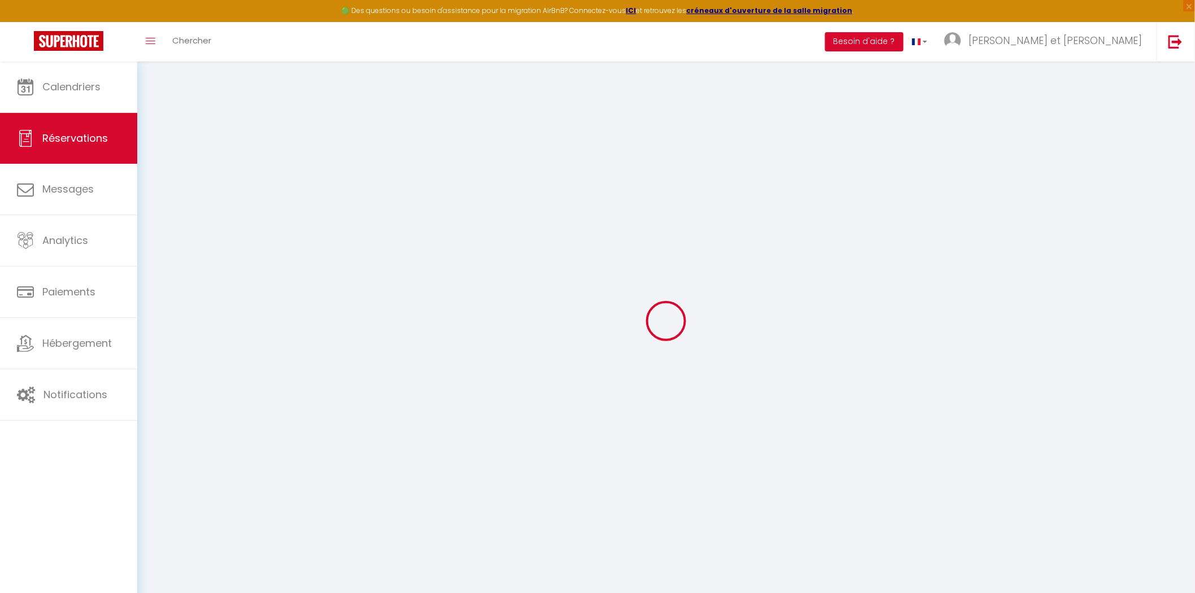
select select
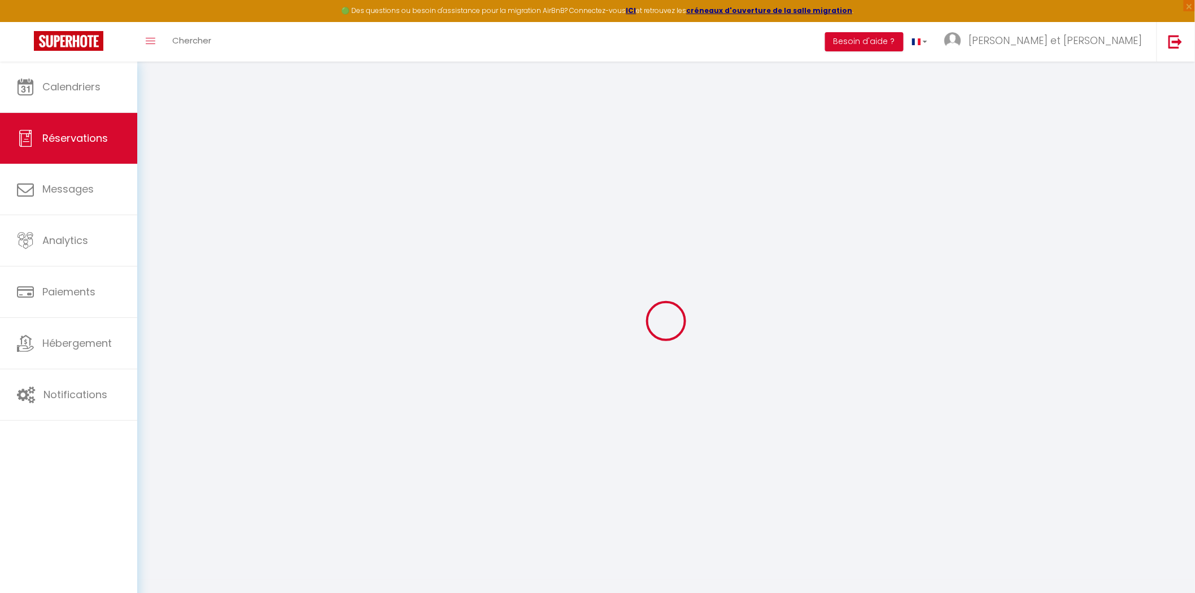
select select
checkbox input "false"
select select
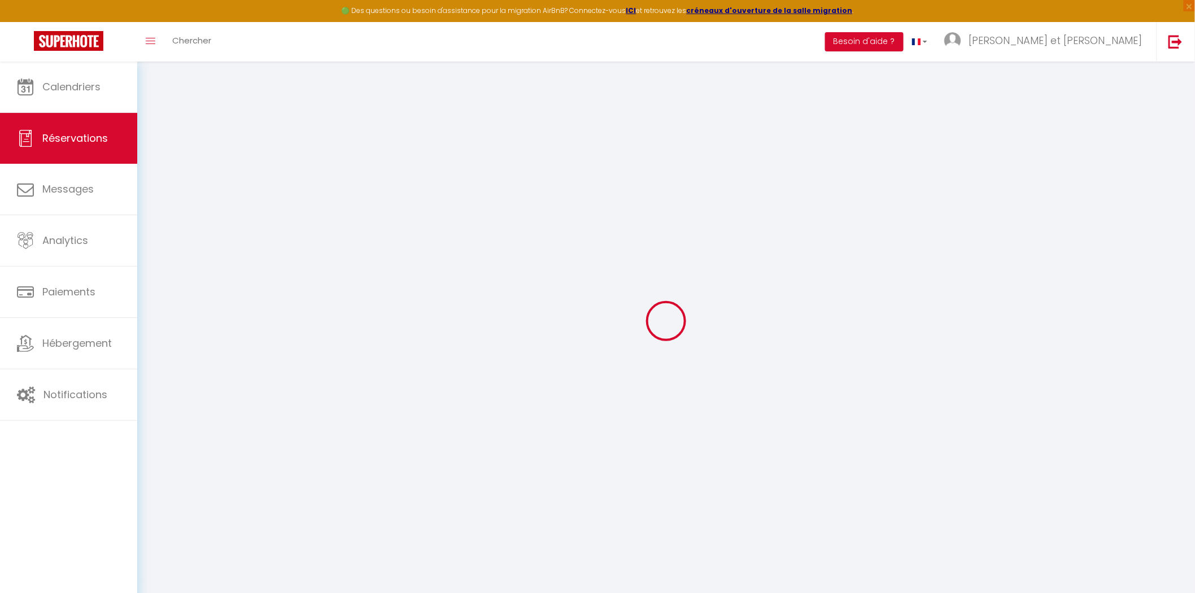
select select
checkbox input "false"
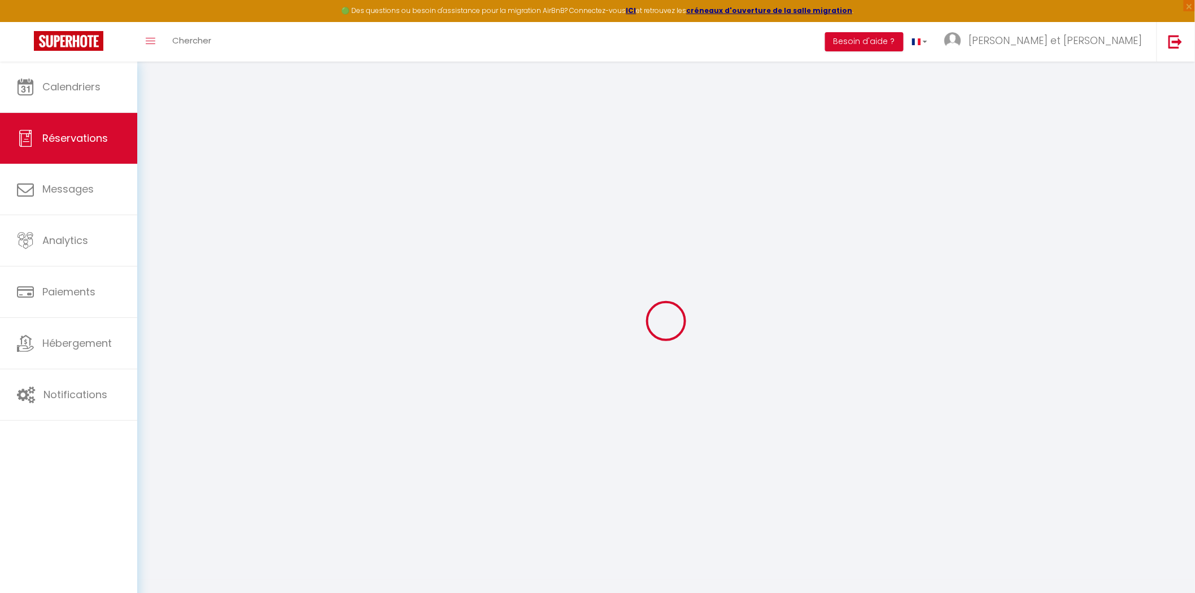
select select
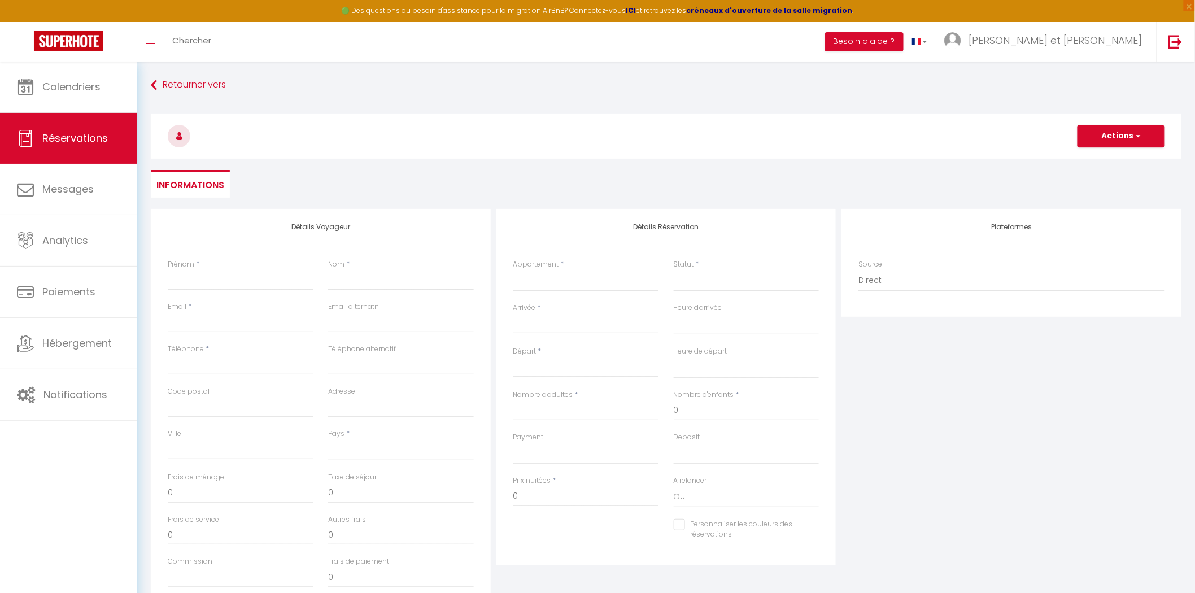
select select
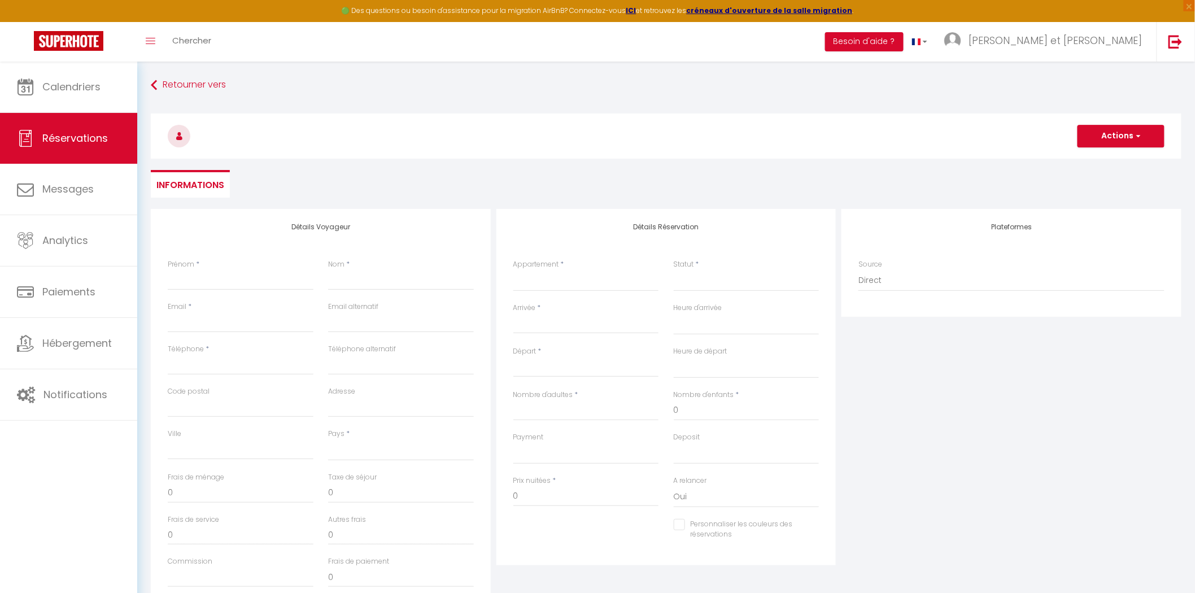
checkbox input "false"
select select
click at [206, 278] on input "Prénom" at bounding box center [241, 280] width 146 height 20
type input "C"
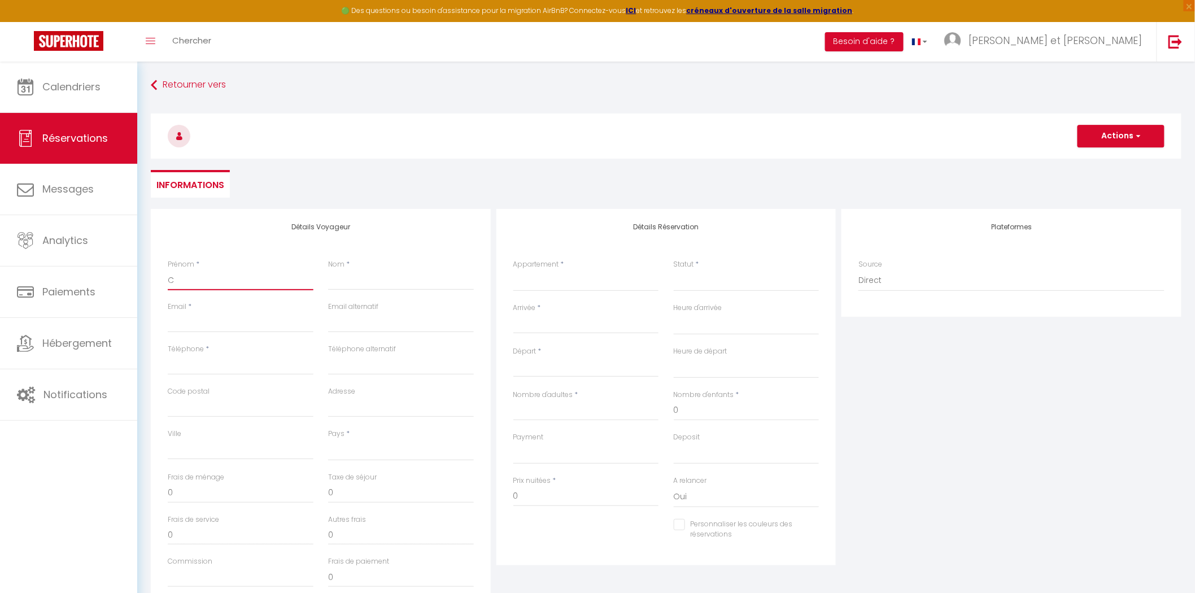
select select
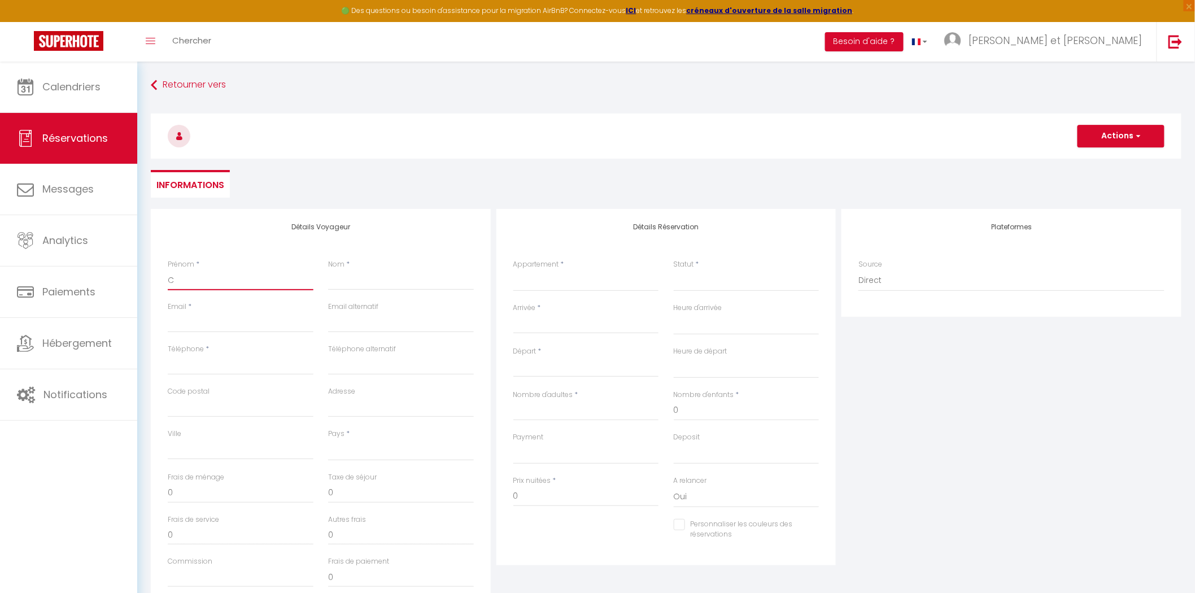
select select
checkbox input "false"
type input "Ch"
select select
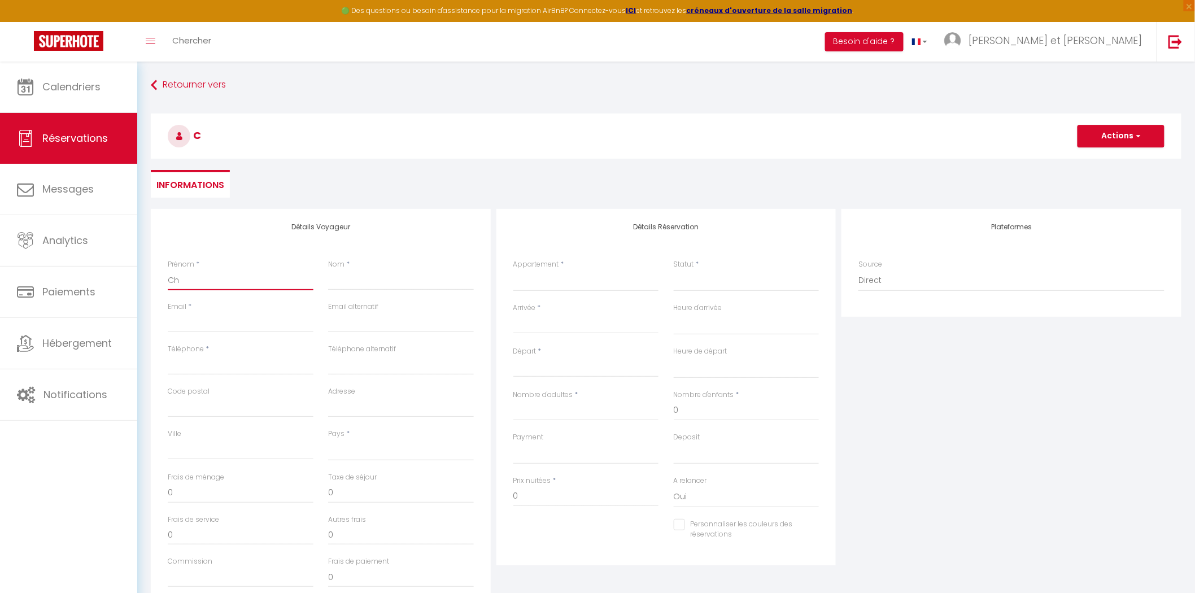
select select
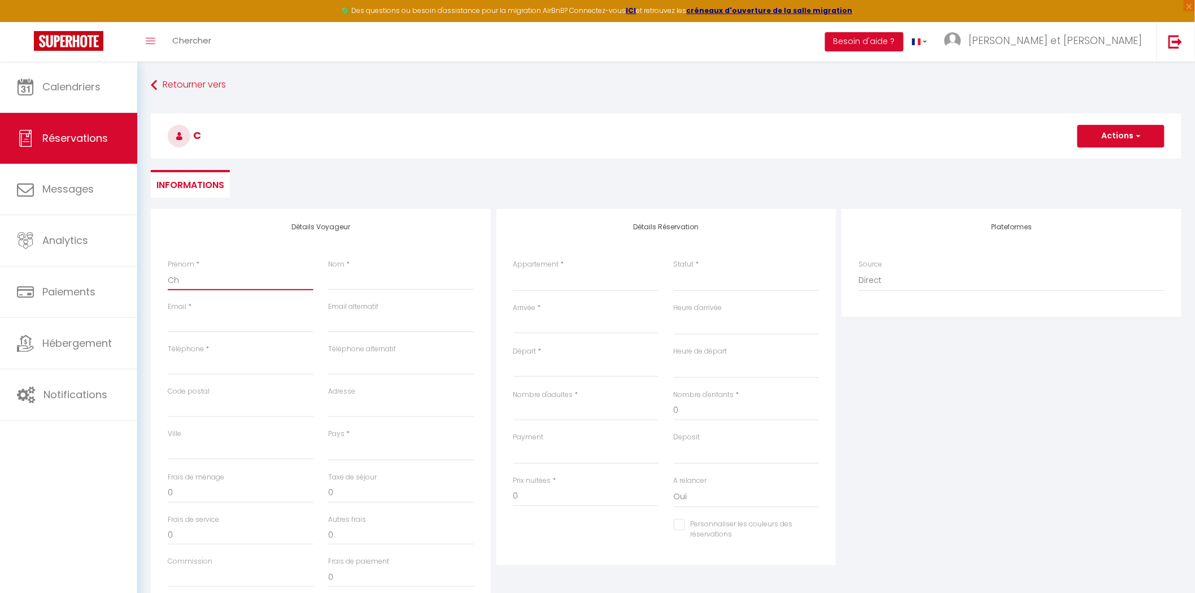
select select
checkbox input "false"
type input "Che"
select select
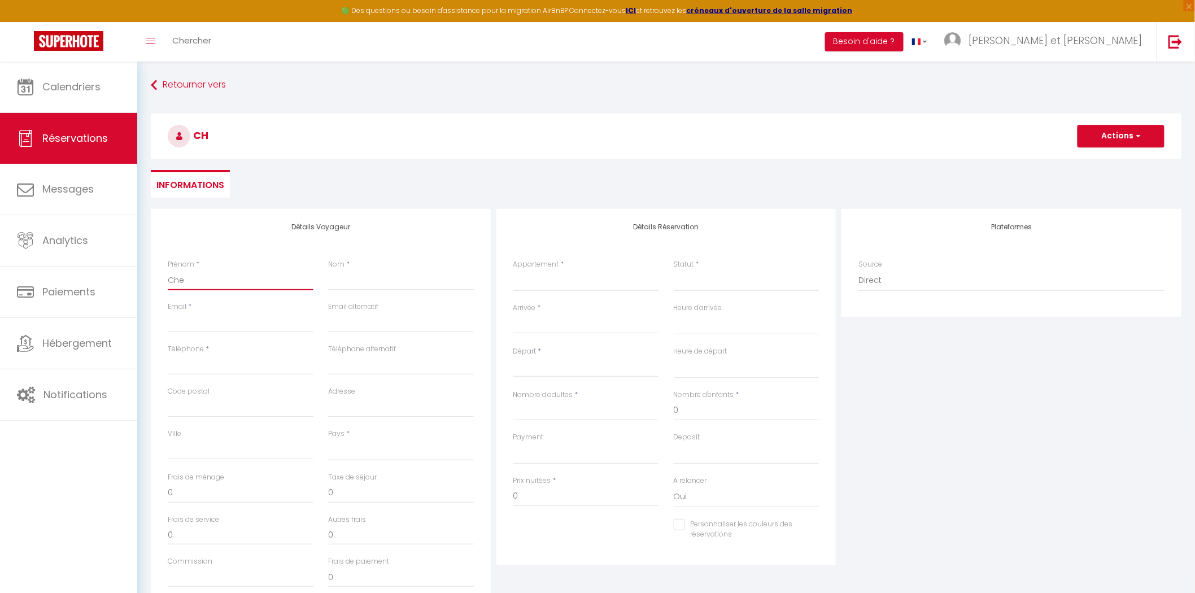
select select
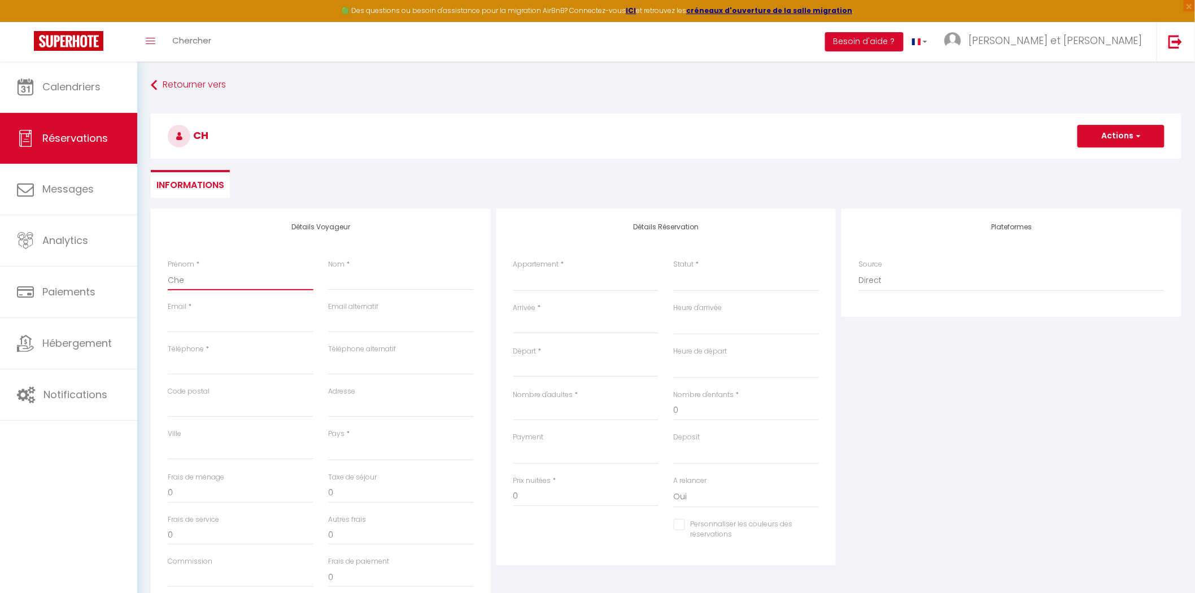
checkbox input "false"
type input "Chem"
select select
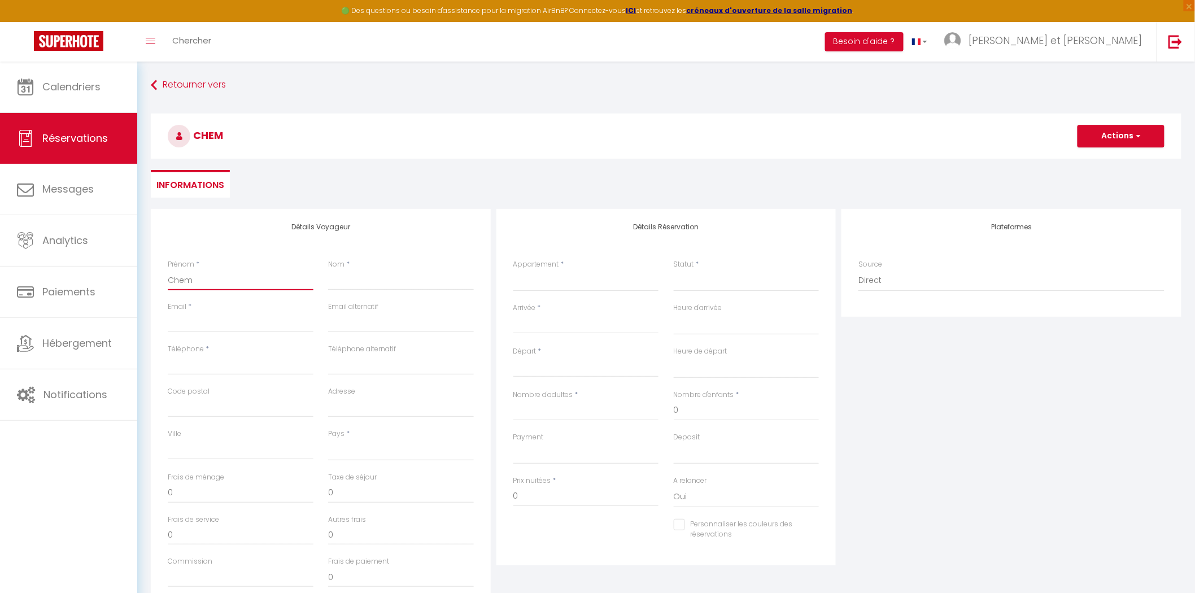
select select
checkbox input "false"
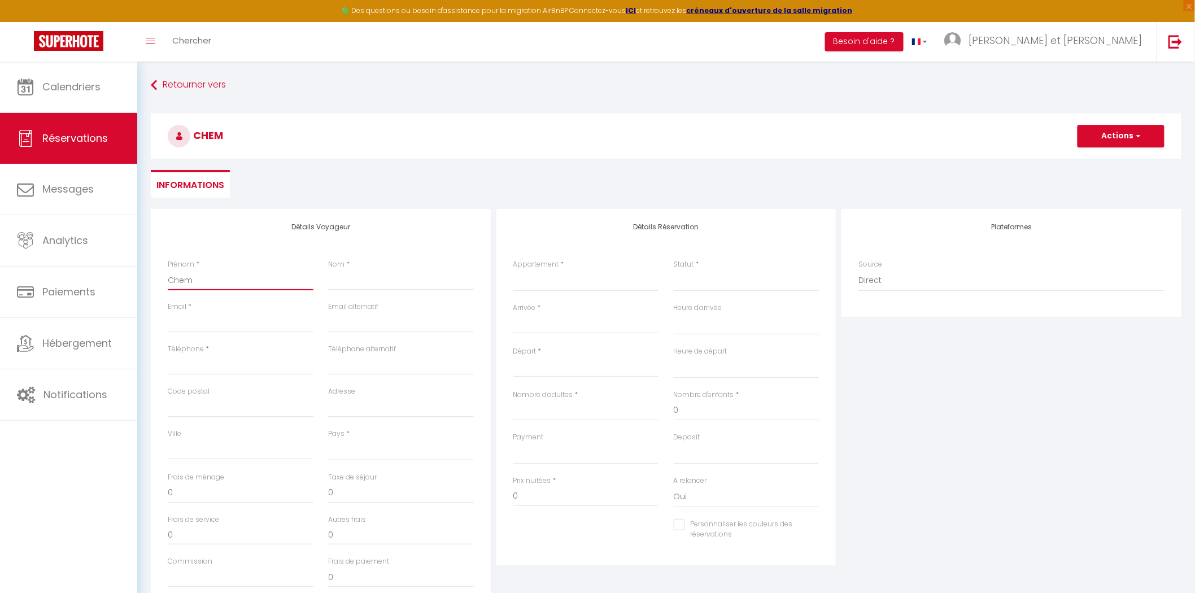
type input "Chems"
select select
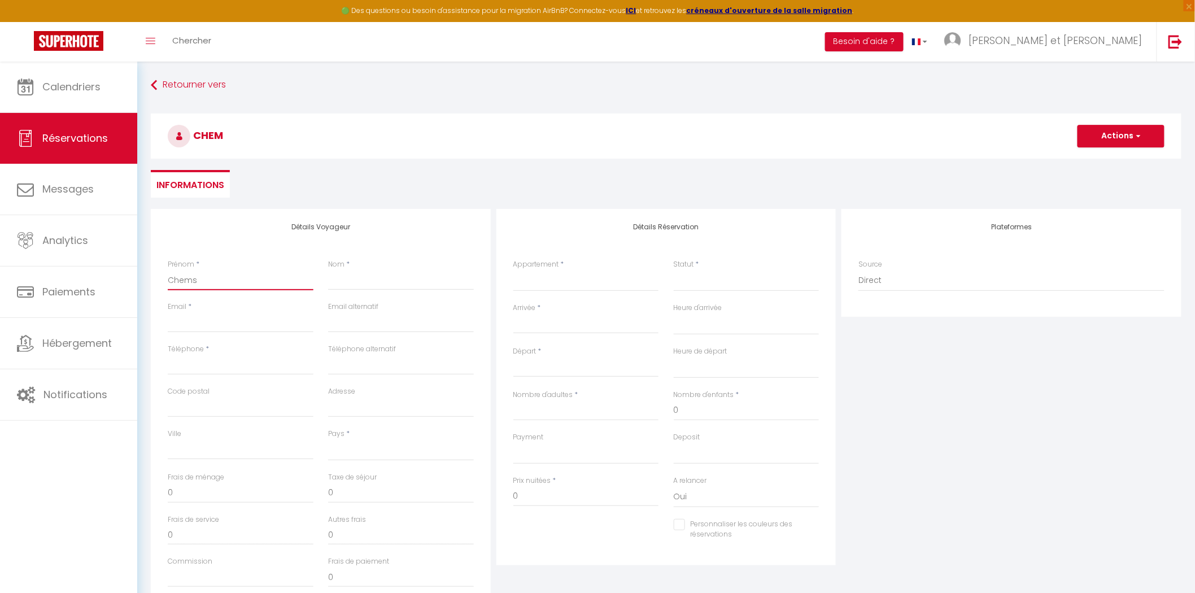
select select
checkbox input "false"
type input "Chems"
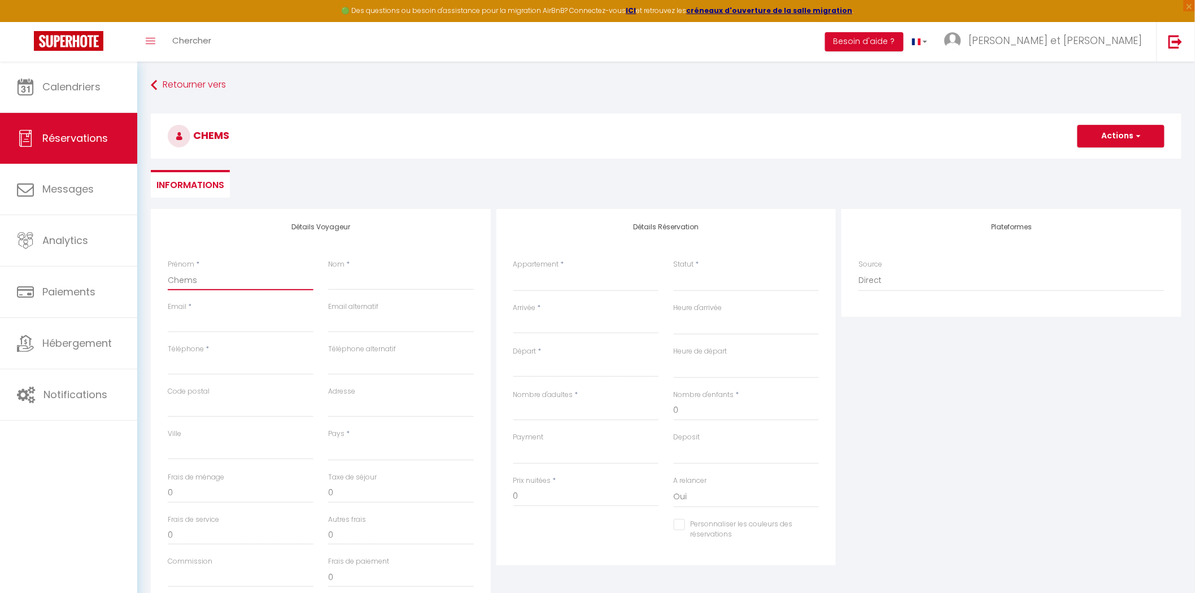
select select
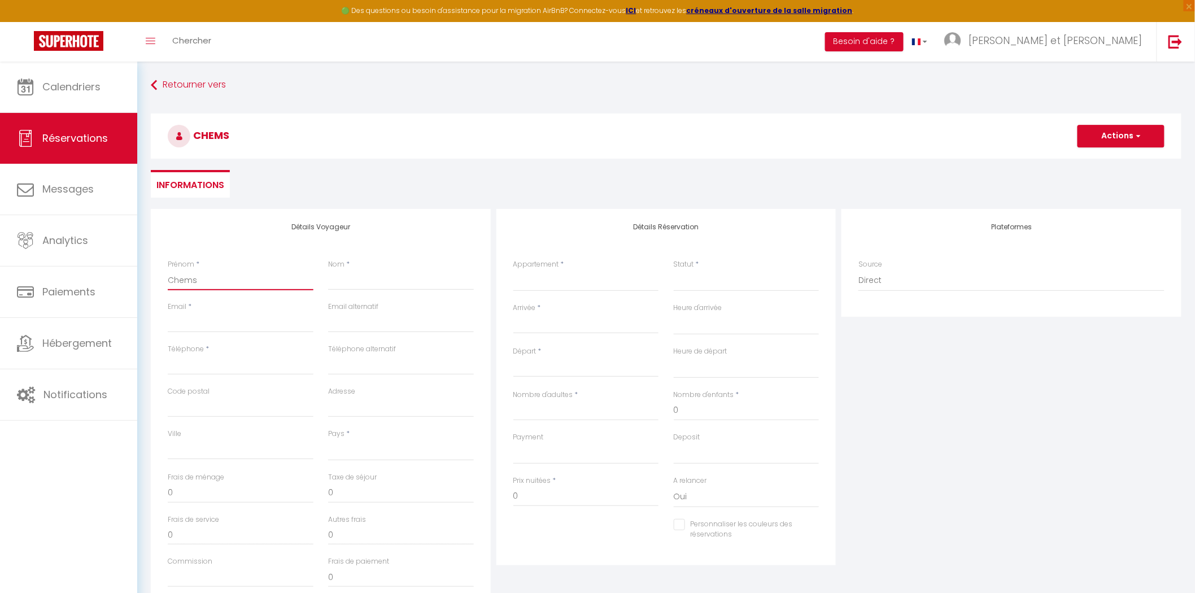
select select
checkbox input "false"
type input "Chems"
click at [356, 279] on input "Nom" at bounding box center [401, 280] width 146 height 20
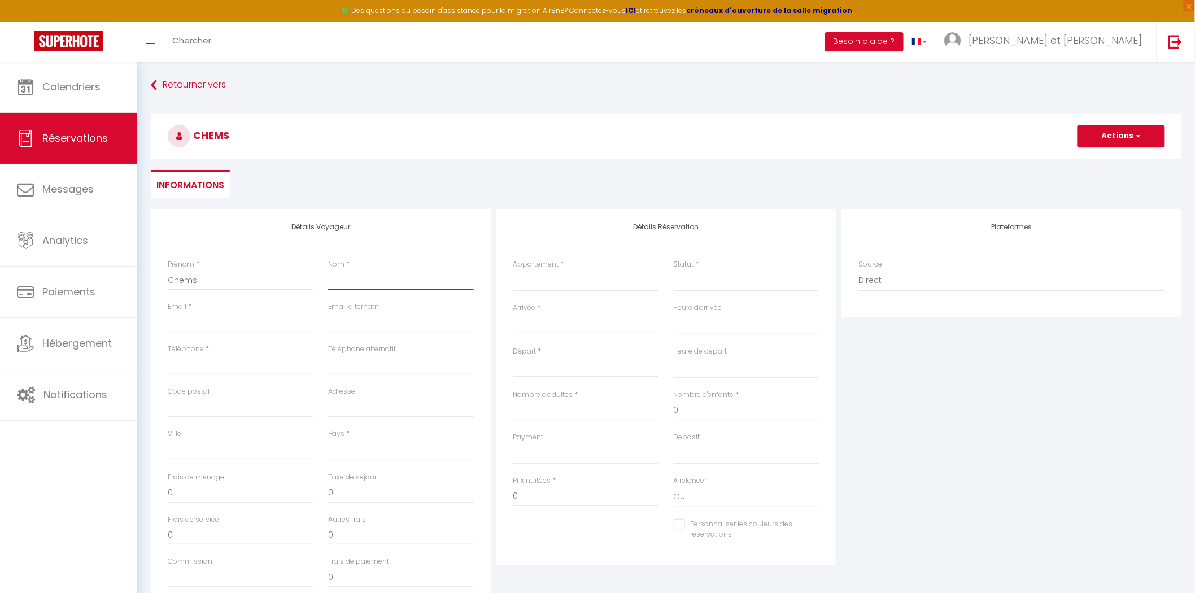
paste input "Rachedi"
type input "Rachedi"
select select
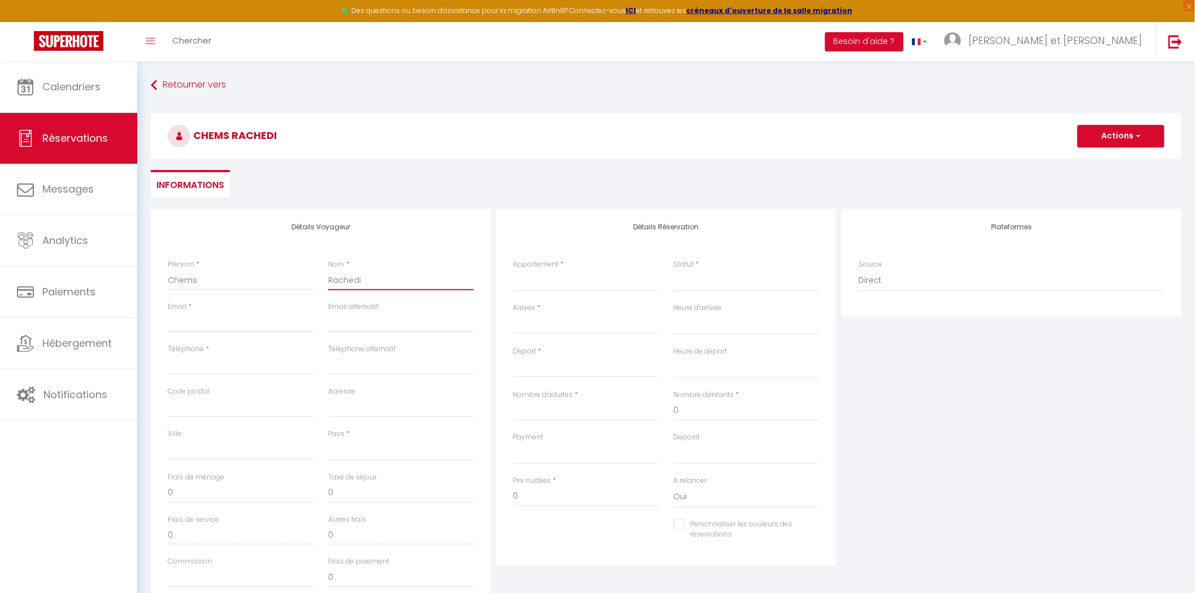
select select
checkbox input "false"
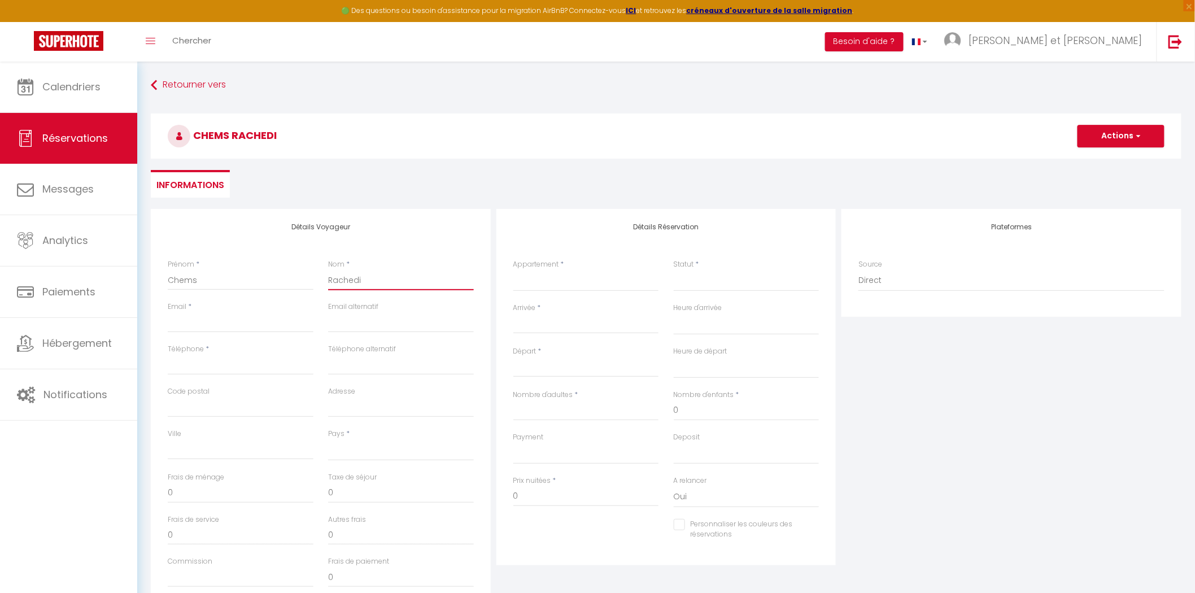
type input "Rachedi"
click at [194, 323] on input "Email client" at bounding box center [241, 322] width 146 height 20
click at [179, 322] on input "Email client" at bounding box center [241, 322] width 146 height 20
type input "j"
select select
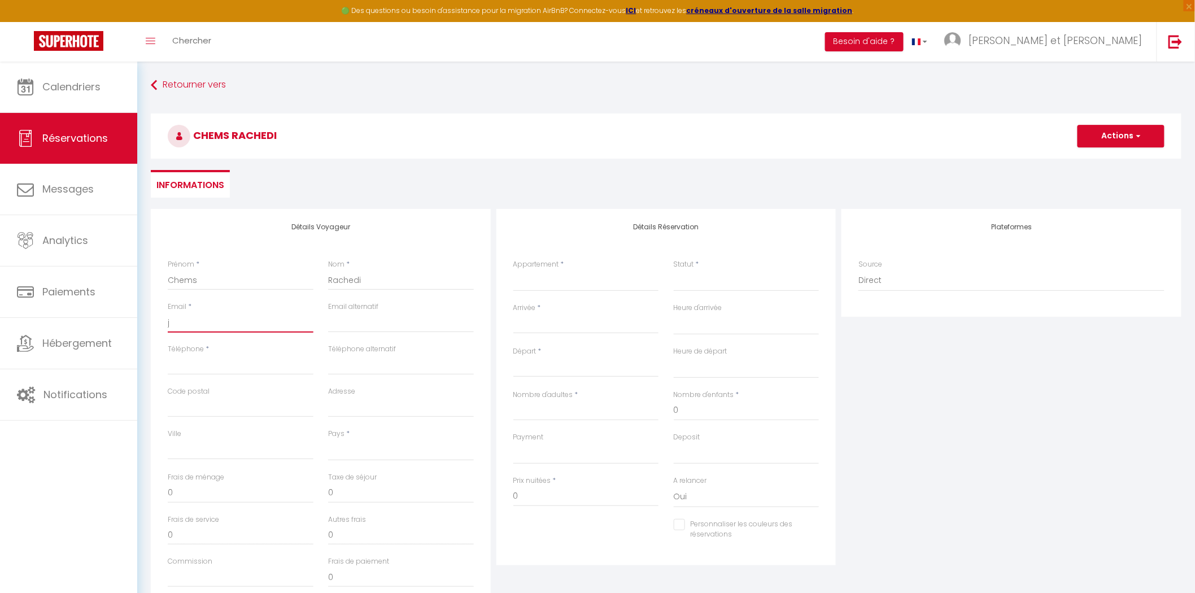
select select
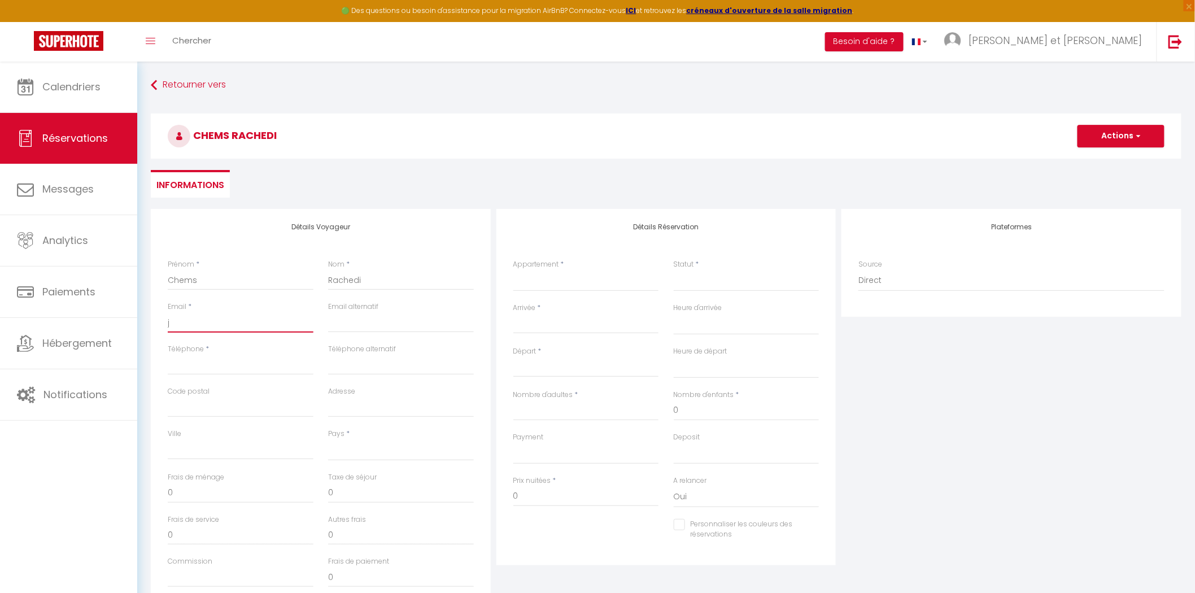
select select
checkbox input "false"
type input "ja"
select select
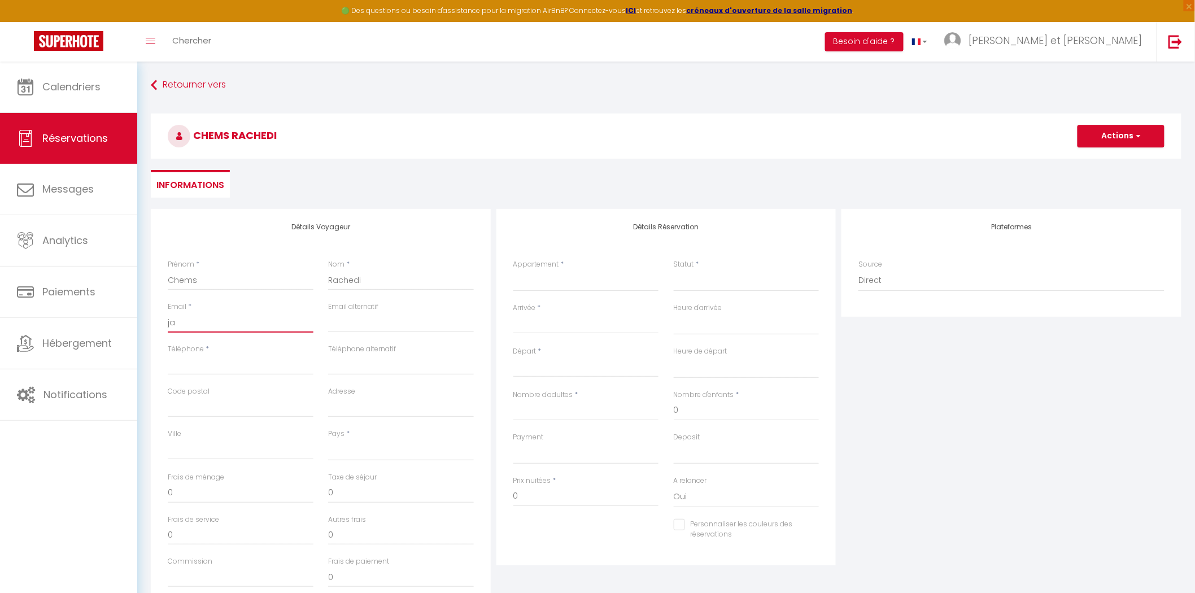
select select
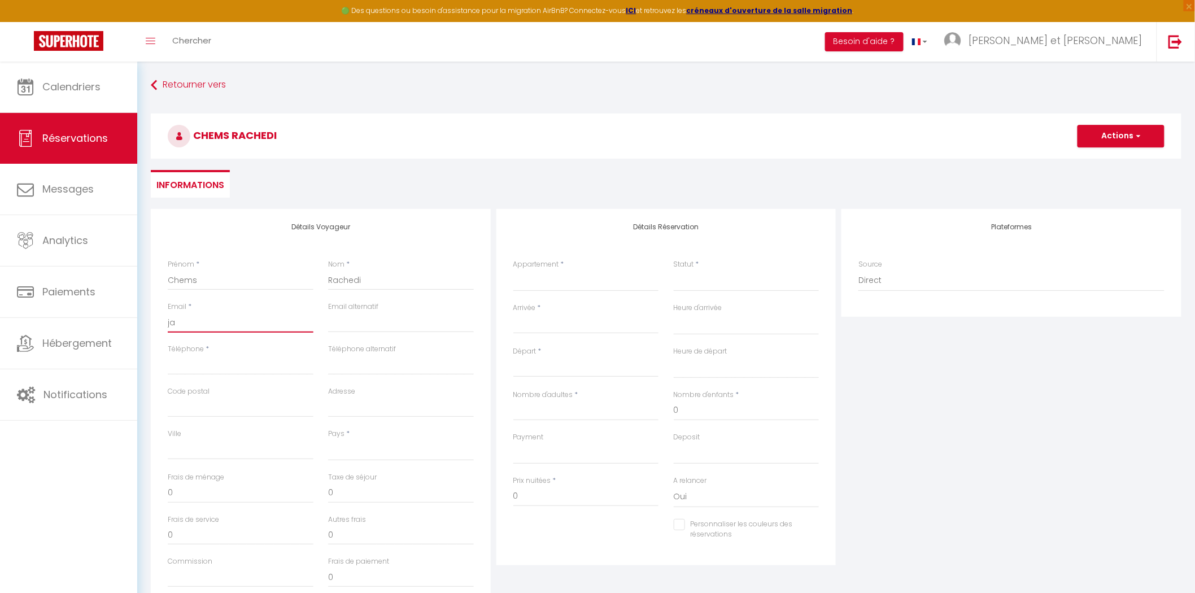
checkbox input "false"
type input "jam"
select select
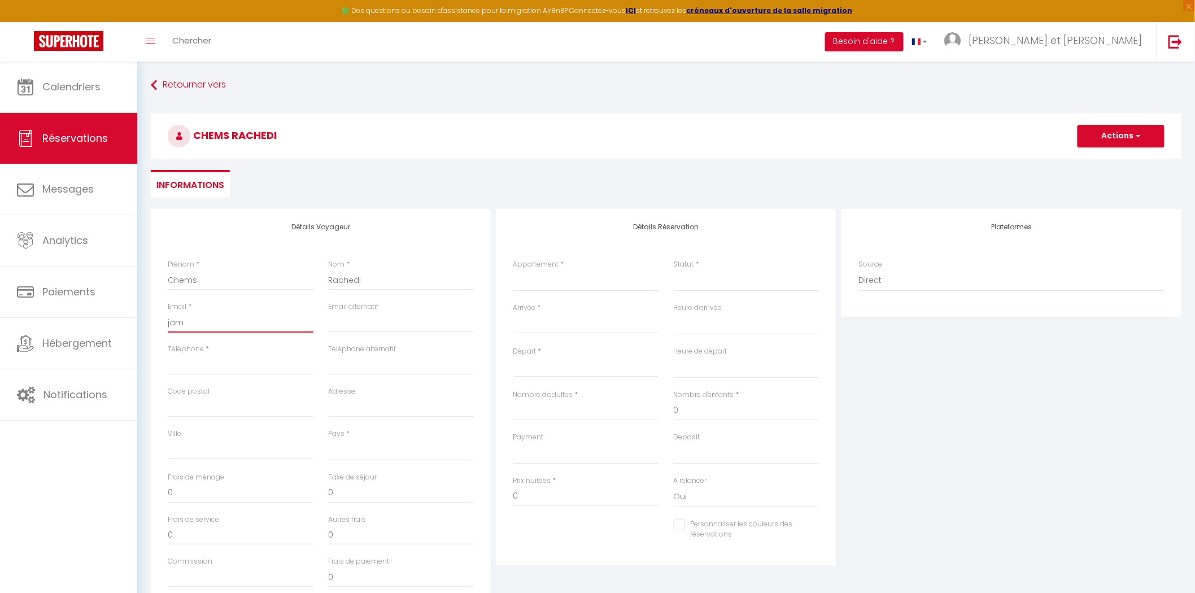
select select
checkbox input "false"
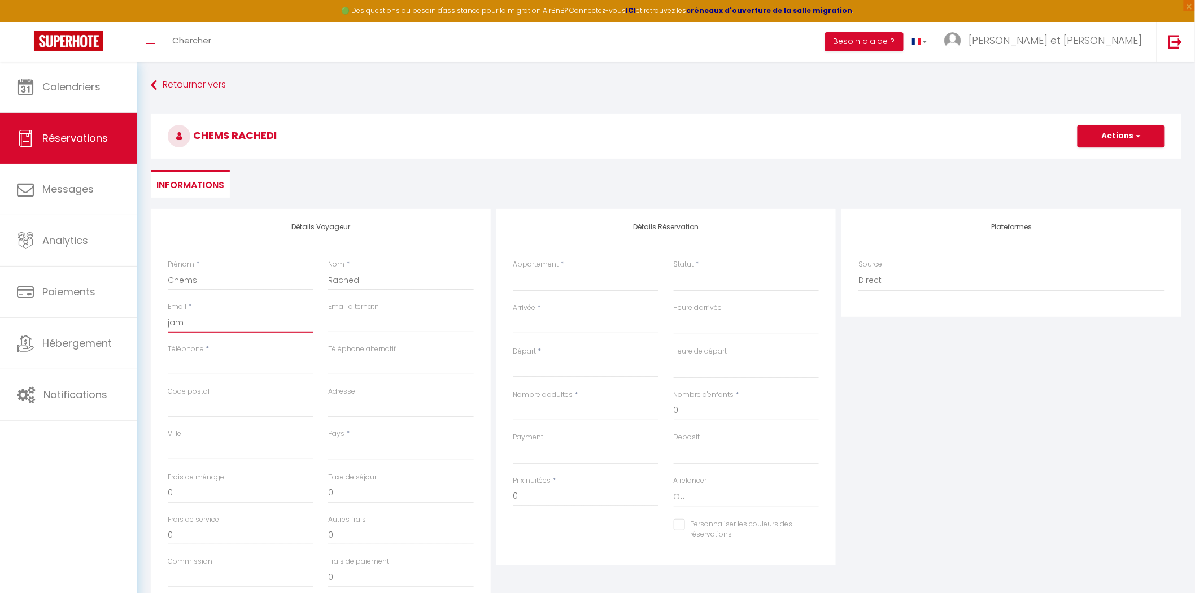
type input "[PERSON_NAME]"
select select
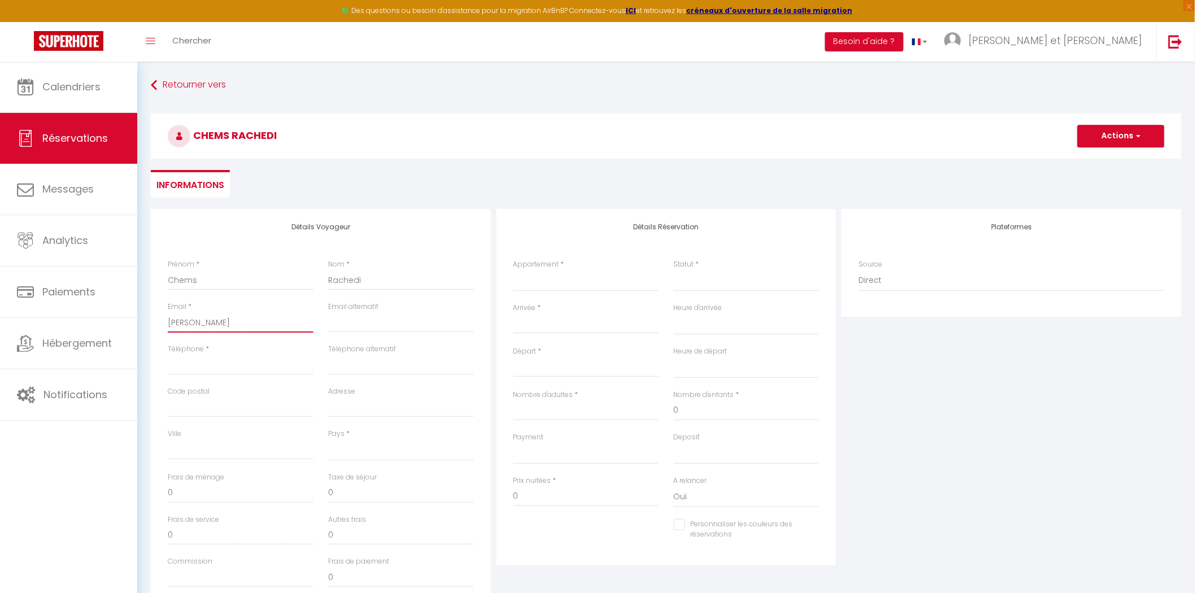
select select
checkbox input "false"
type input "[PERSON_NAME]"
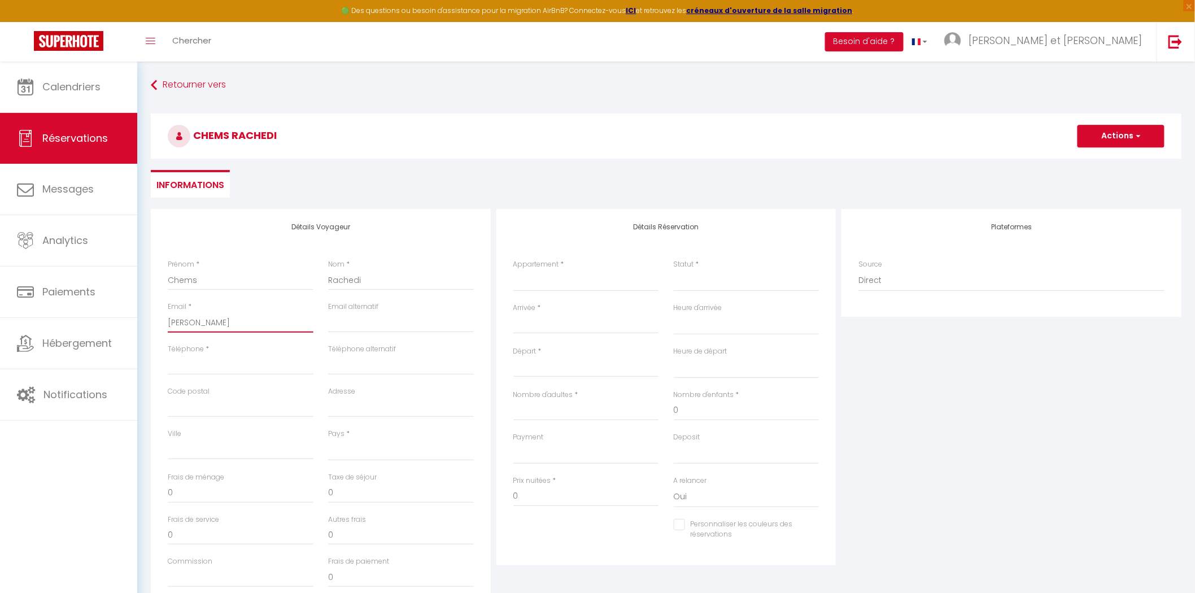
select select
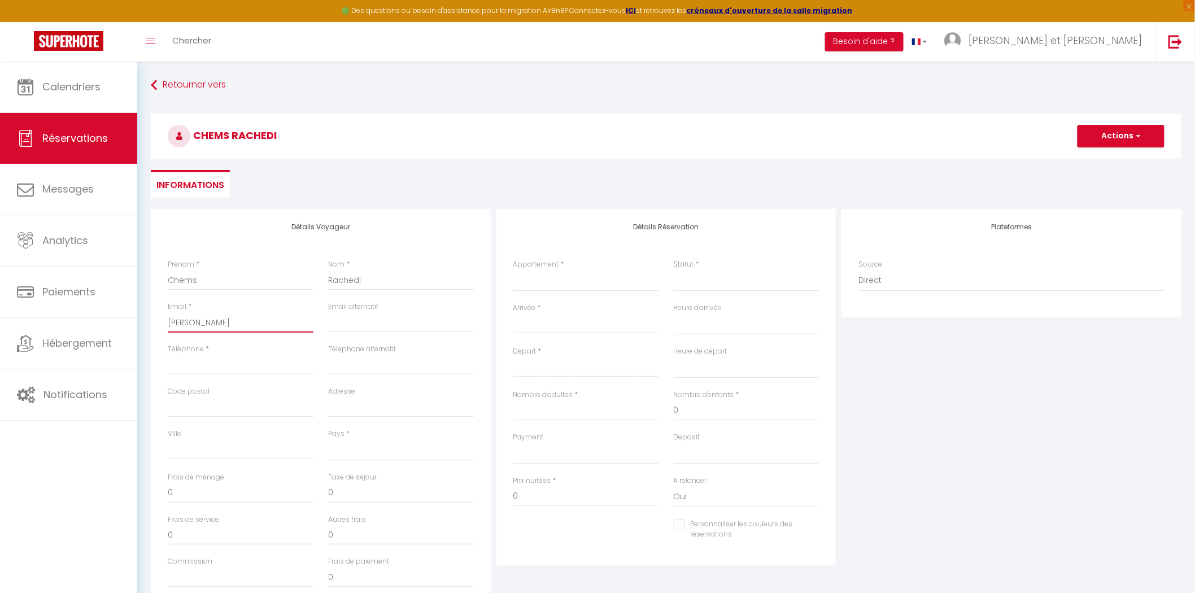
select select
checkbox input "false"
type input "[PERSON_NAME]."
select select
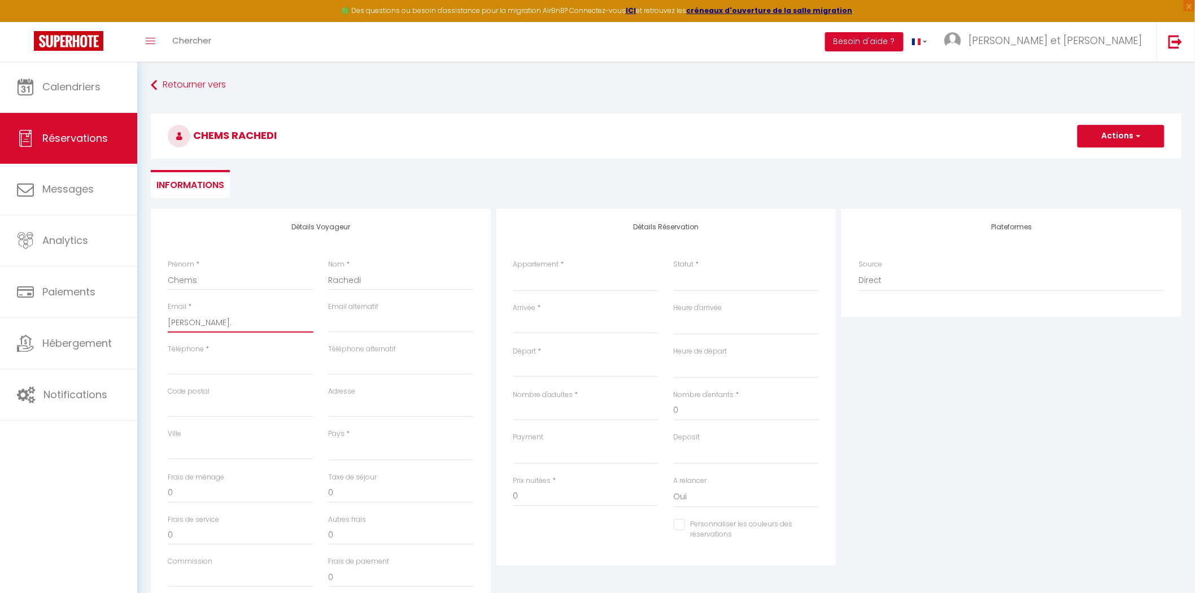
select select
click at [225, 371] on input "Téléphone" at bounding box center [241, 365] width 146 height 20
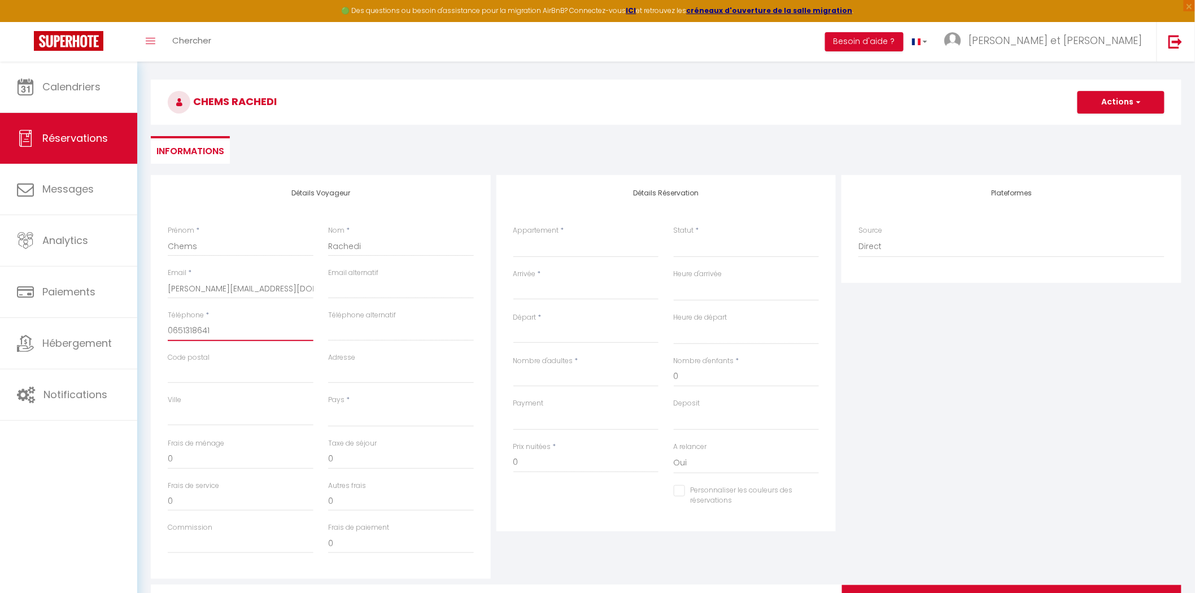
scroll to position [63, 0]
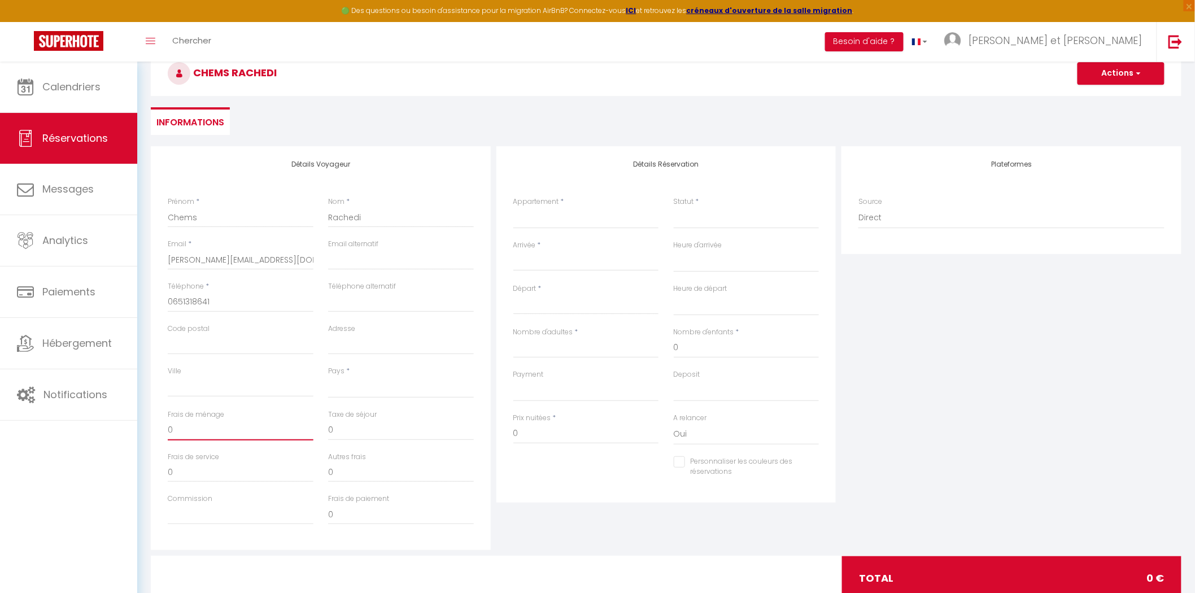
click at [190, 432] on input "0" at bounding box center [241, 430] width 146 height 20
click at [193, 467] on input "0" at bounding box center [241, 472] width 146 height 20
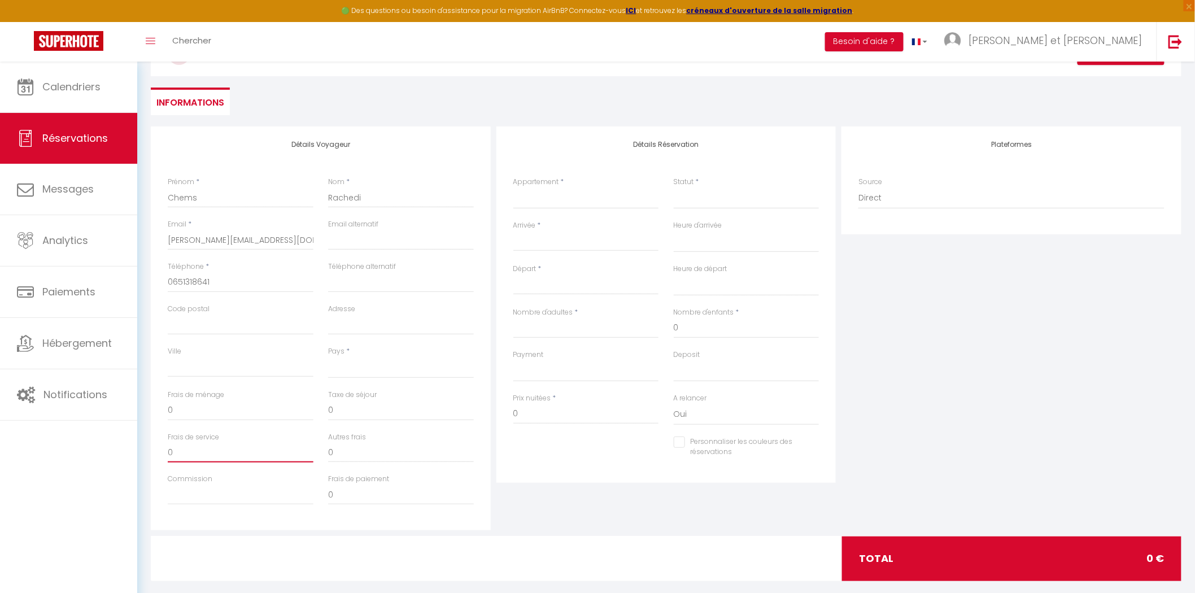
scroll to position [98, 0]
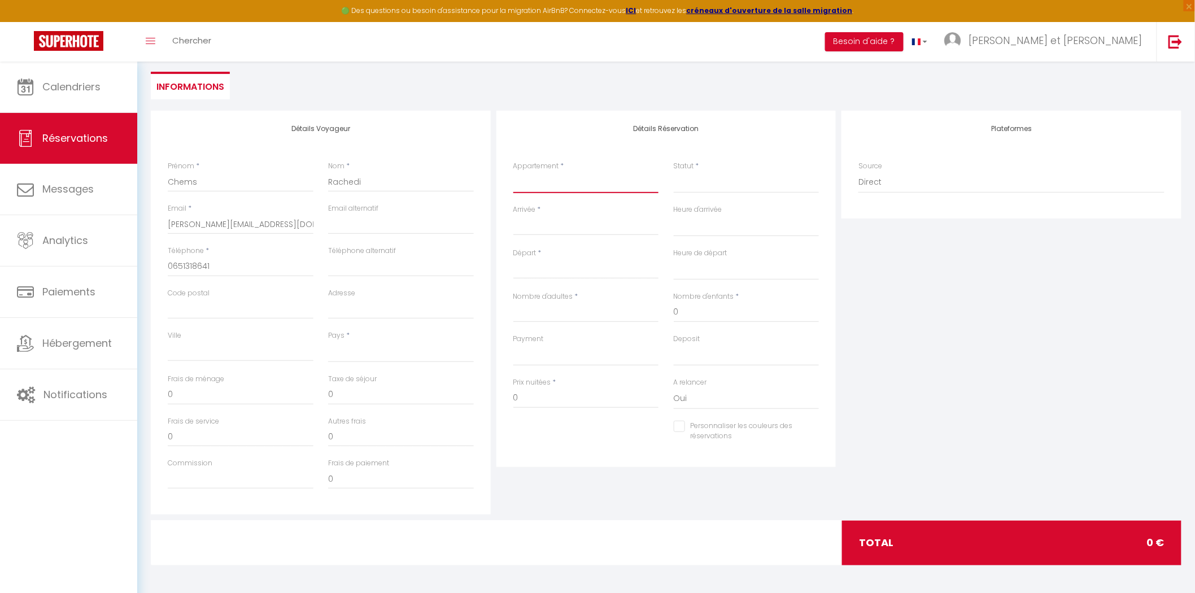
click at [541, 184] on select "Evreux 29 FOCH - 4 - CityStay Evreux 29 FOCH -6 - CityLodge [GEOGRAPHIC_DATA] 2…" at bounding box center [587, 182] width 146 height 21
click at [514, 172] on select "Evreux 29 FOCH - 4 - CityStay Evreux 29 FOCH -6 - CityLodge [GEOGRAPHIC_DATA] 2…" at bounding box center [587, 182] width 146 height 21
click at [688, 188] on select "Confirmé Non Confirmé [PERSON_NAME] par le voyageur No Show Request" at bounding box center [747, 182] width 146 height 21
click at [674, 172] on select "Confirmé Non Confirmé [PERSON_NAME] par le voyageur No Show Request" at bounding box center [747, 182] width 146 height 21
click at [524, 228] on input "Arrivée" at bounding box center [587, 226] width 146 height 15
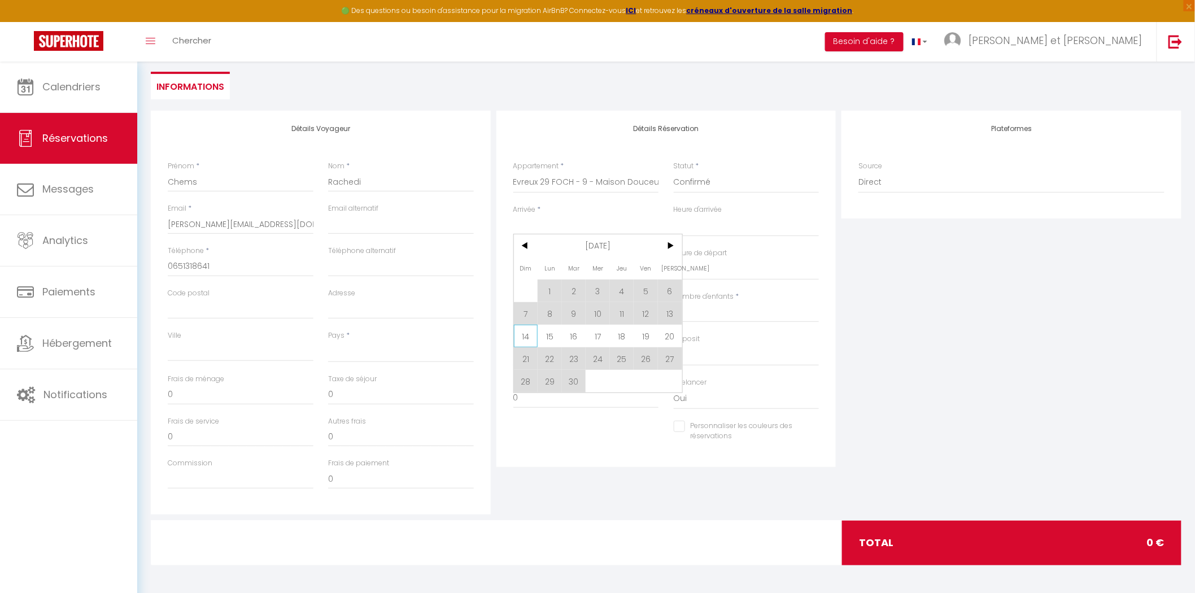
click at [527, 340] on span "14" at bounding box center [526, 336] width 24 height 23
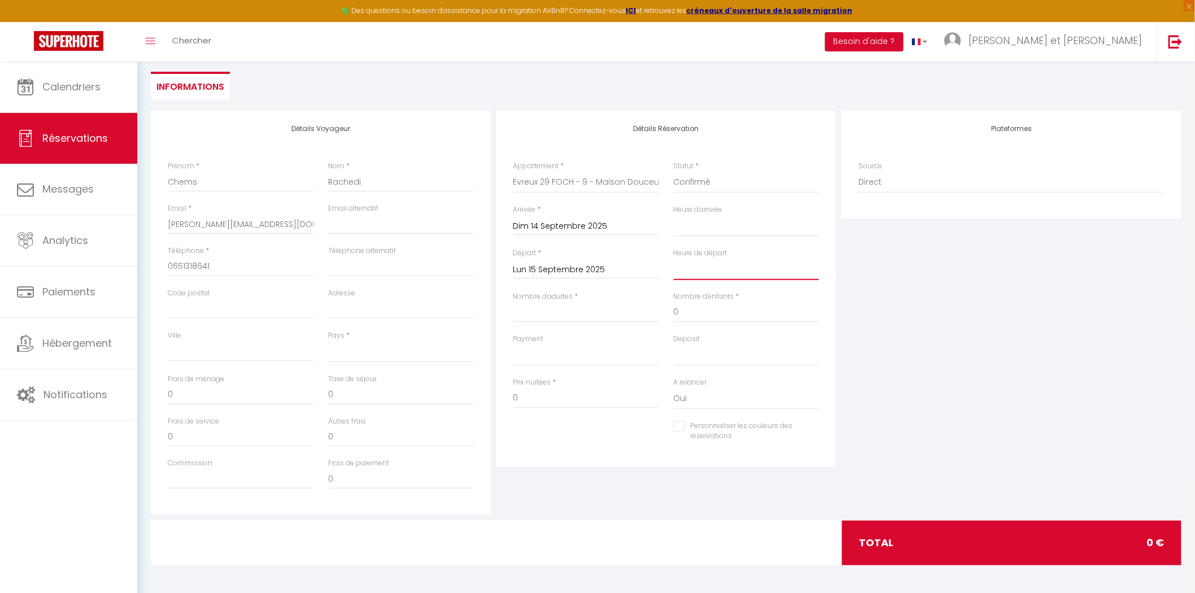
click at [693, 272] on select "00:00 00:30 01:00 01:30 02:00 02:30 03:00 03:30 04:00 04:30 05:00 05:30 06:00 0…" at bounding box center [747, 269] width 146 height 21
click at [674, 259] on select "00:00 00:30 01:00 01:30 02:00 02:30 03:00 03:30 04:00 04:30 05:00 05:30 06:00 0…" at bounding box center [747, 269] width 146 height 21
click at [548, 315] on input "Nombre d'adultes" at bounding box center [587, 312] width 146 height 20
click at [566, 351] on select "OK KO" at bounding box center [587, 355] width 146 height 21
click at [514, 345] on select "OK KO" at bounding box center [587, 355] width 146 height 21
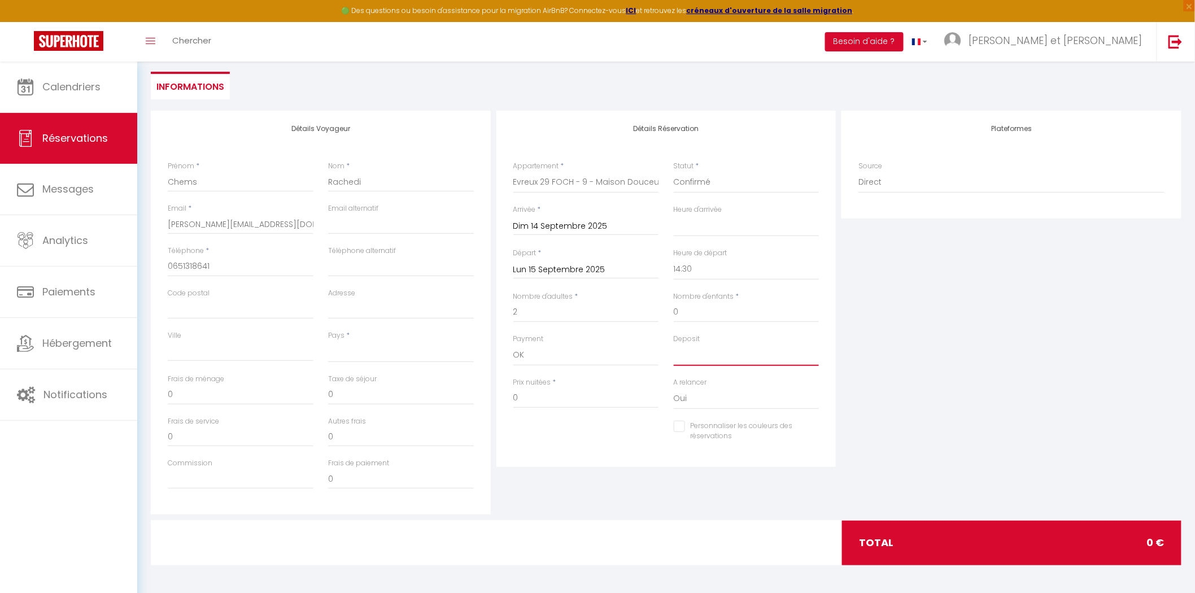
click at [692, 351] on select "OK KO" at bounding box center [747, 355] width 146 height 21
click at [674, 345] on select "OK KO" at bounding box center [747, 355] width 146 height 21
click at [549, 399] on input "0" at bounding box center [587, 398] width 146 height 20
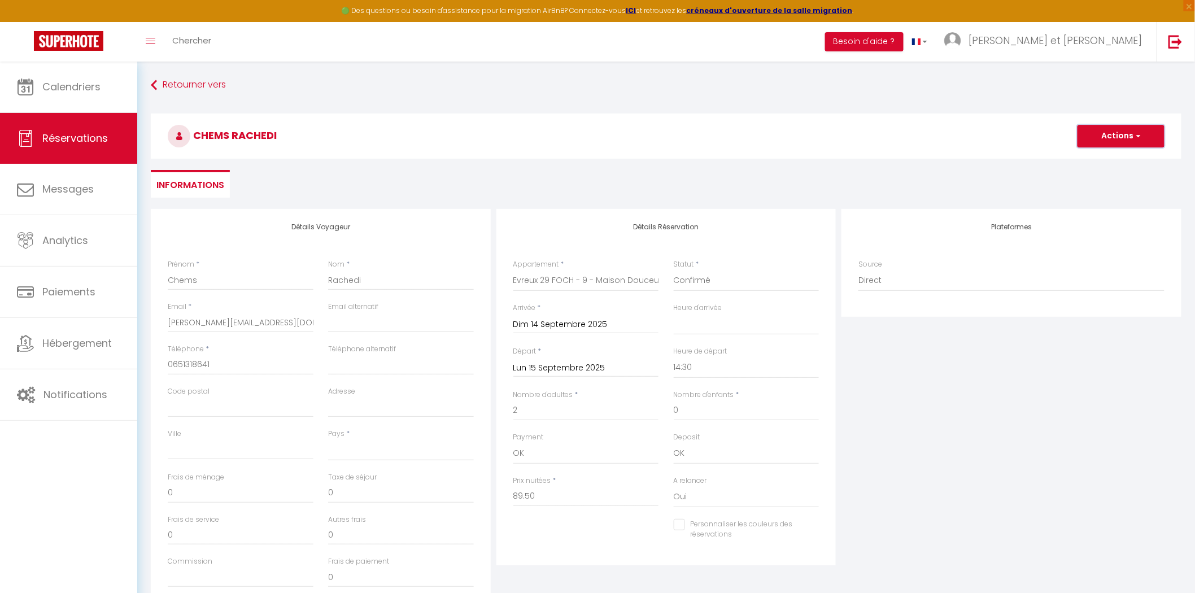
click at [1111, 139] on button "Actions" at bounding box center [1121, 136] width 87 height 23
click at [1107, 156] on link "Enregistrer" at bounding box center [1109, 161] width 89 height 15
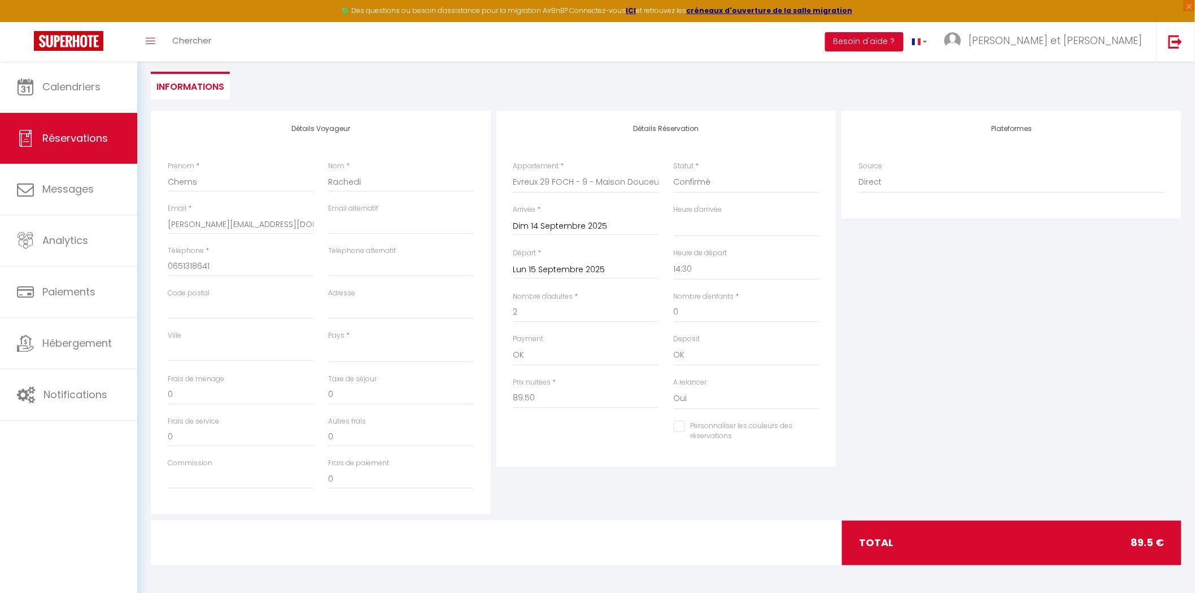
scroll to position [36, 0]
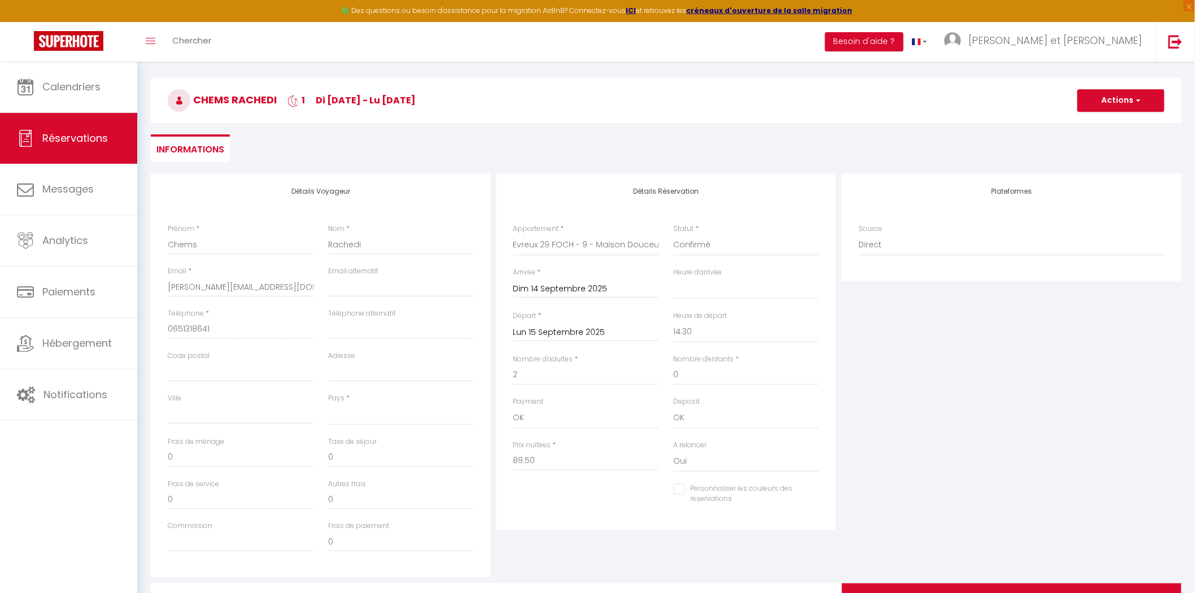
click at [354, 425] on div "Pays * [GEOGRAPHIC_DATA] [GEOGRAPHIC_DATA] [GEOGRAPHIC_DATA] [GEOGRAPHIC_DATA] …" at bounding box center [401, 414] width 160 height 43
click at [355, 419] on select "[GEOGRAPHIC_DATA] [GEOGRAPHIC_DATA] [GEOGRAPHIC_DATA] [GEOGRAPHIC_DATA] [GEOGRA…" at bounding box center [401, 414] width 146 height 21
click at [328, 404] on select "[GEOGRAPHIC_DATA] [GEOGRAPHIC_DATA] [GEOGRAPHIC_DATA] [GEOGRAPHIC_DATA] [GEOGRA…" at bounding box center [401, 414] width 146 height 21
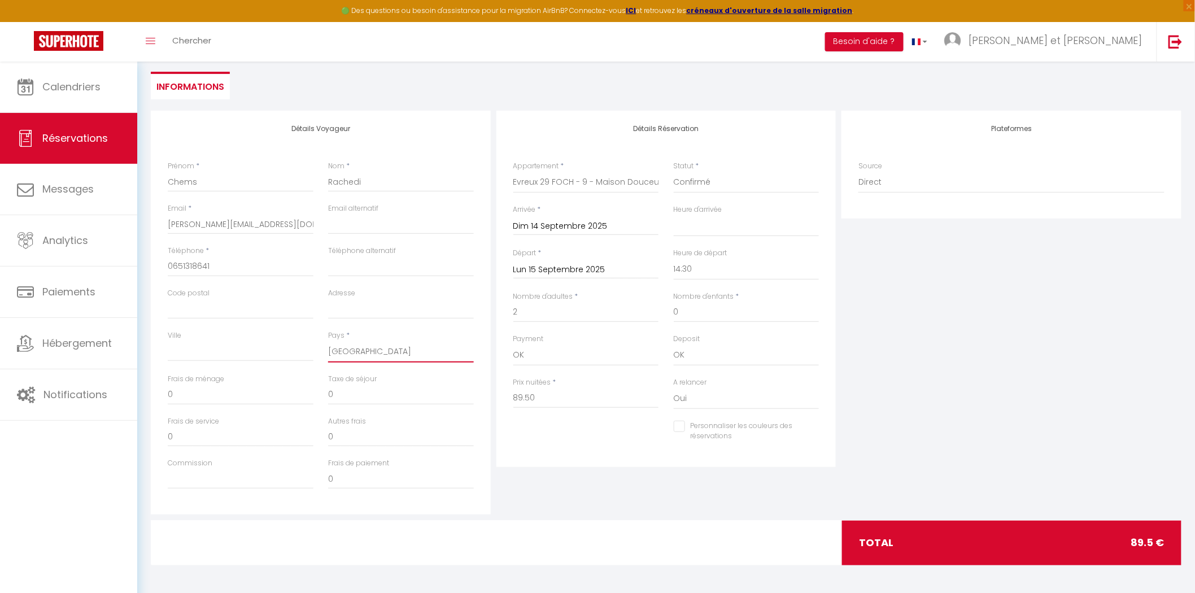
scroll to position [0, 0]
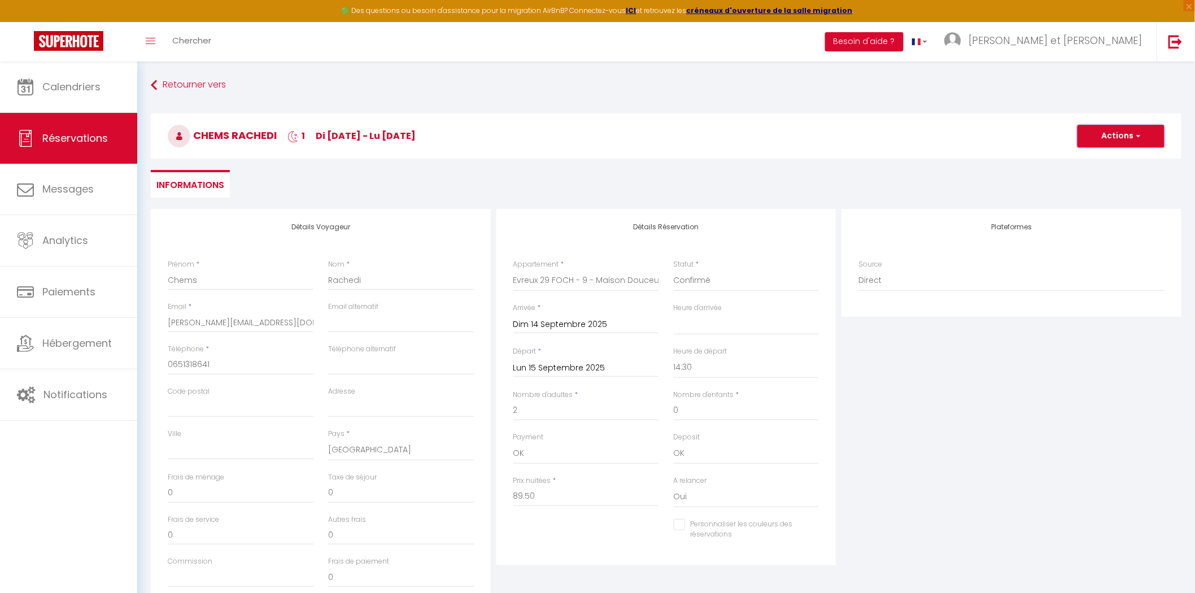
click at [1106, 143] on button "Actions" at bounding box center [1121, 136] width 87 height 23
click at [1103, 159] on link "Enregistrer" at bounding box center [1109, 161] width 89 height 15
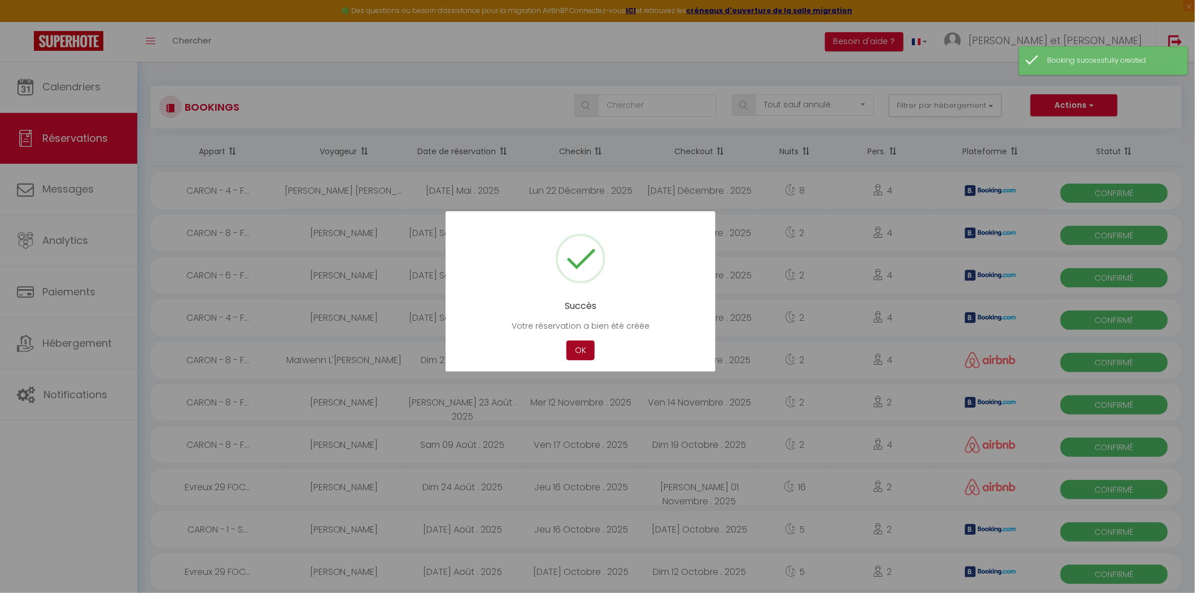
click at [585, 351] on button "OK" at bounding box center [581, 351] width 28 height 20
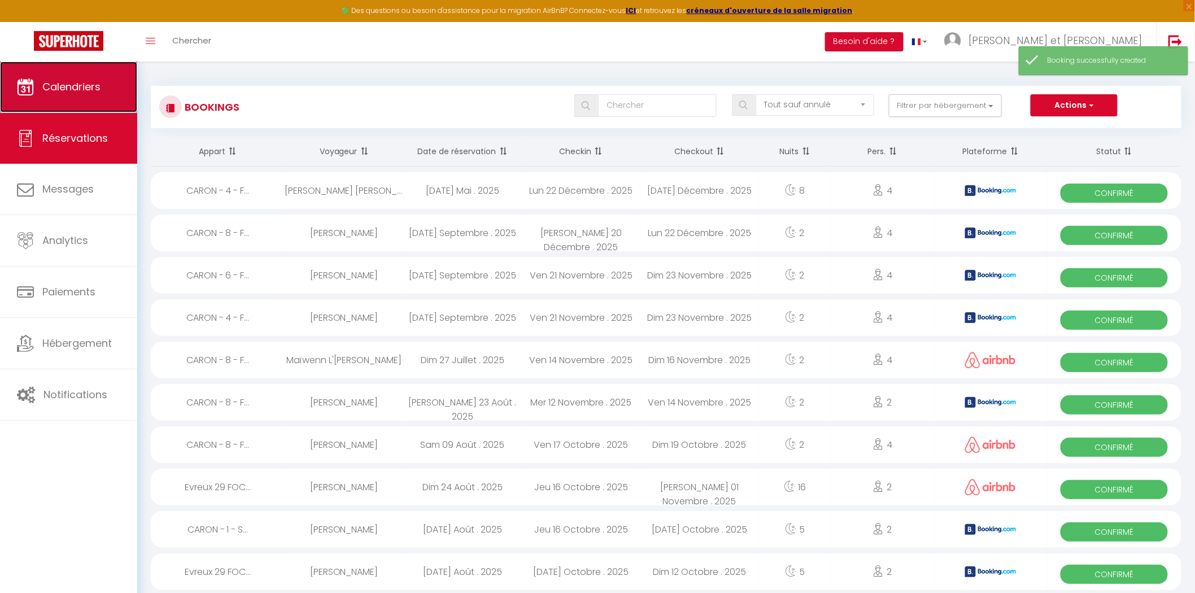
click at [74, 85] on span "Calendriers" at bounding box center [71, 87] width 58 height 14
